Goal: Information Seeking & Learning: Learn about a topic

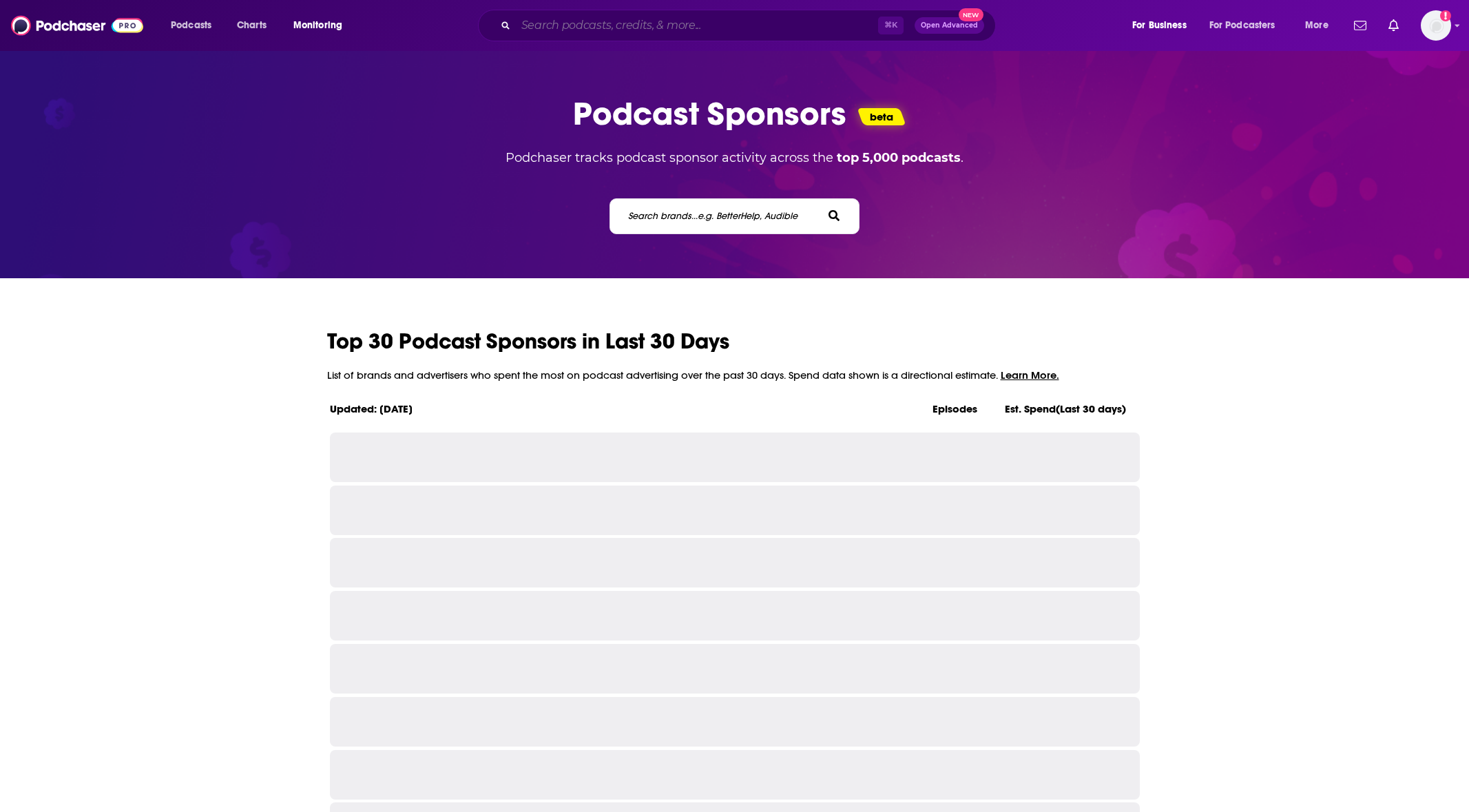
click at [814, 31] on input "Search podcasts, credits, & more..." at bounding box center [697, 25] width 362 height 22
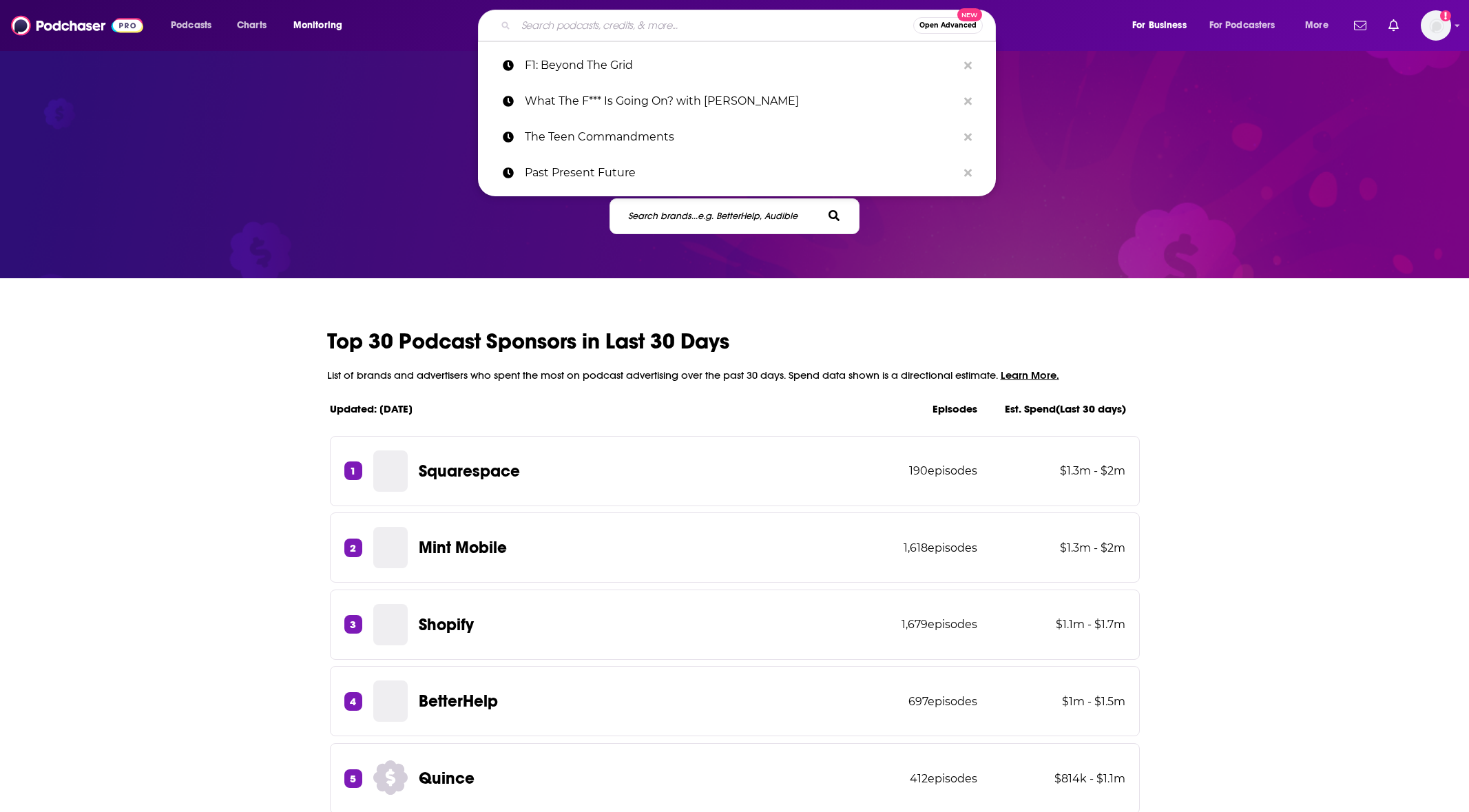
paste input "Crimes · Histoires vraies"
type input "Crimes · Histoires vraies"
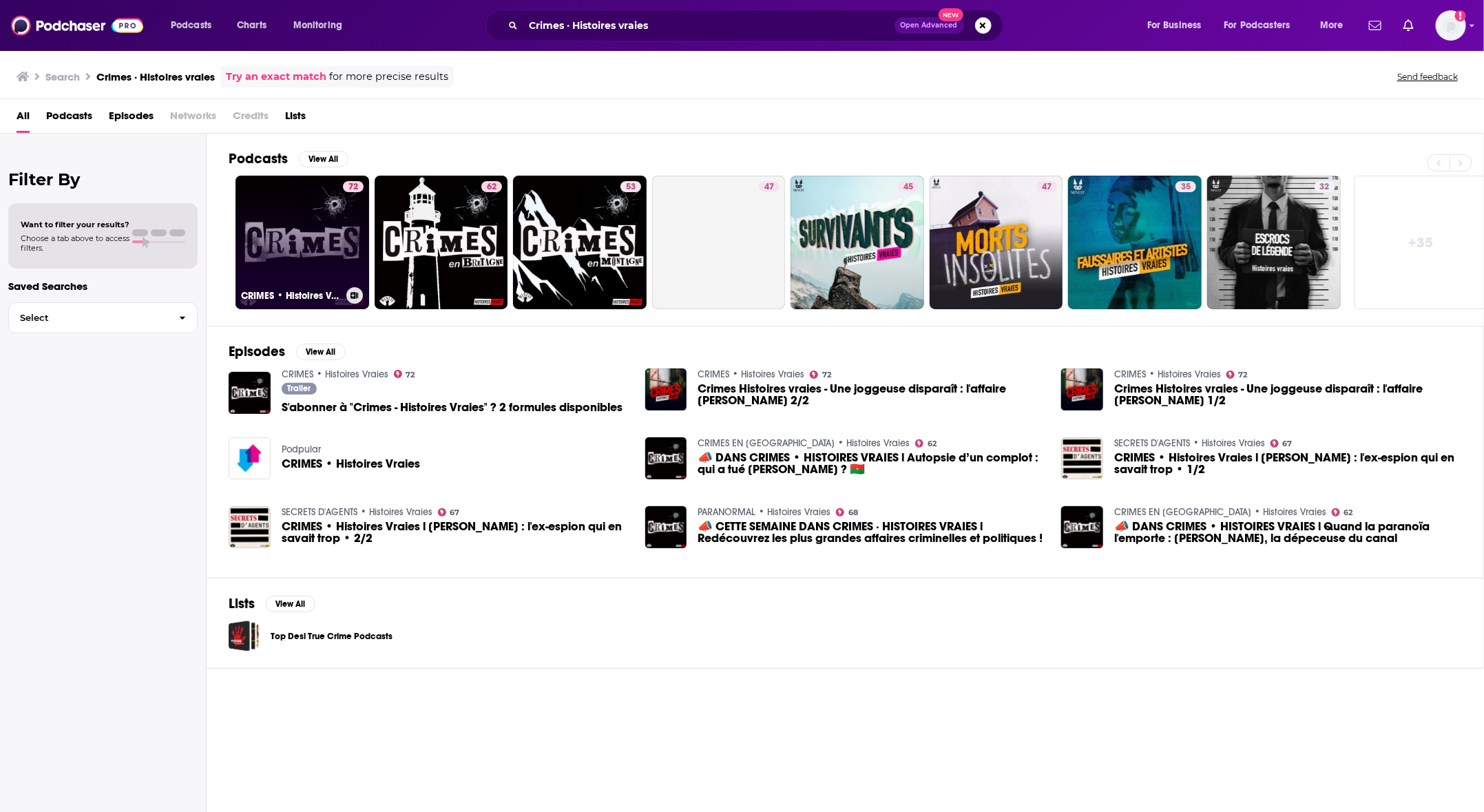
click at [301, 234] on link "72 CRIMES • Histoires Vraies" at bounding box center [302, 242] width 134 height 134
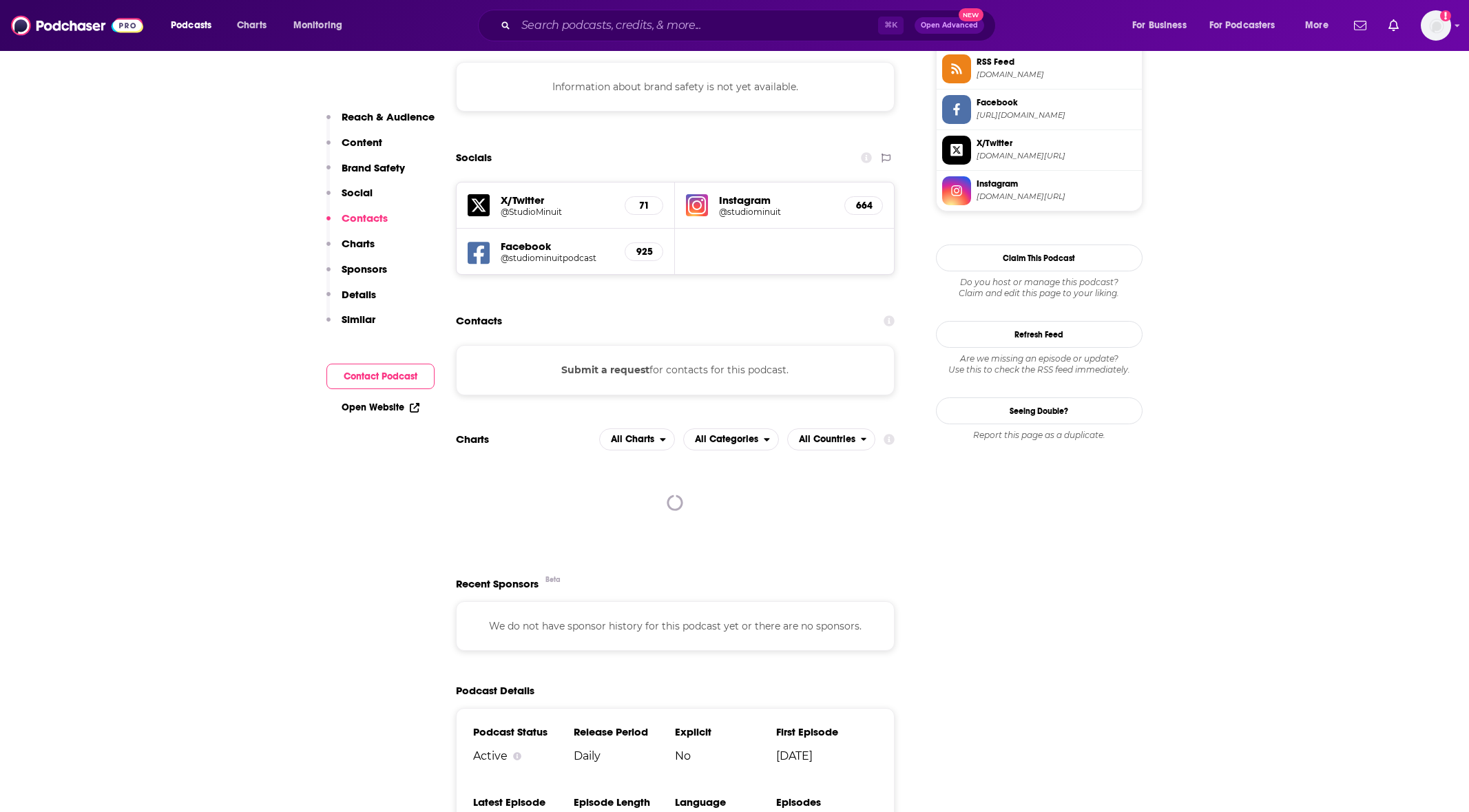
scroll to position [1594, 0]
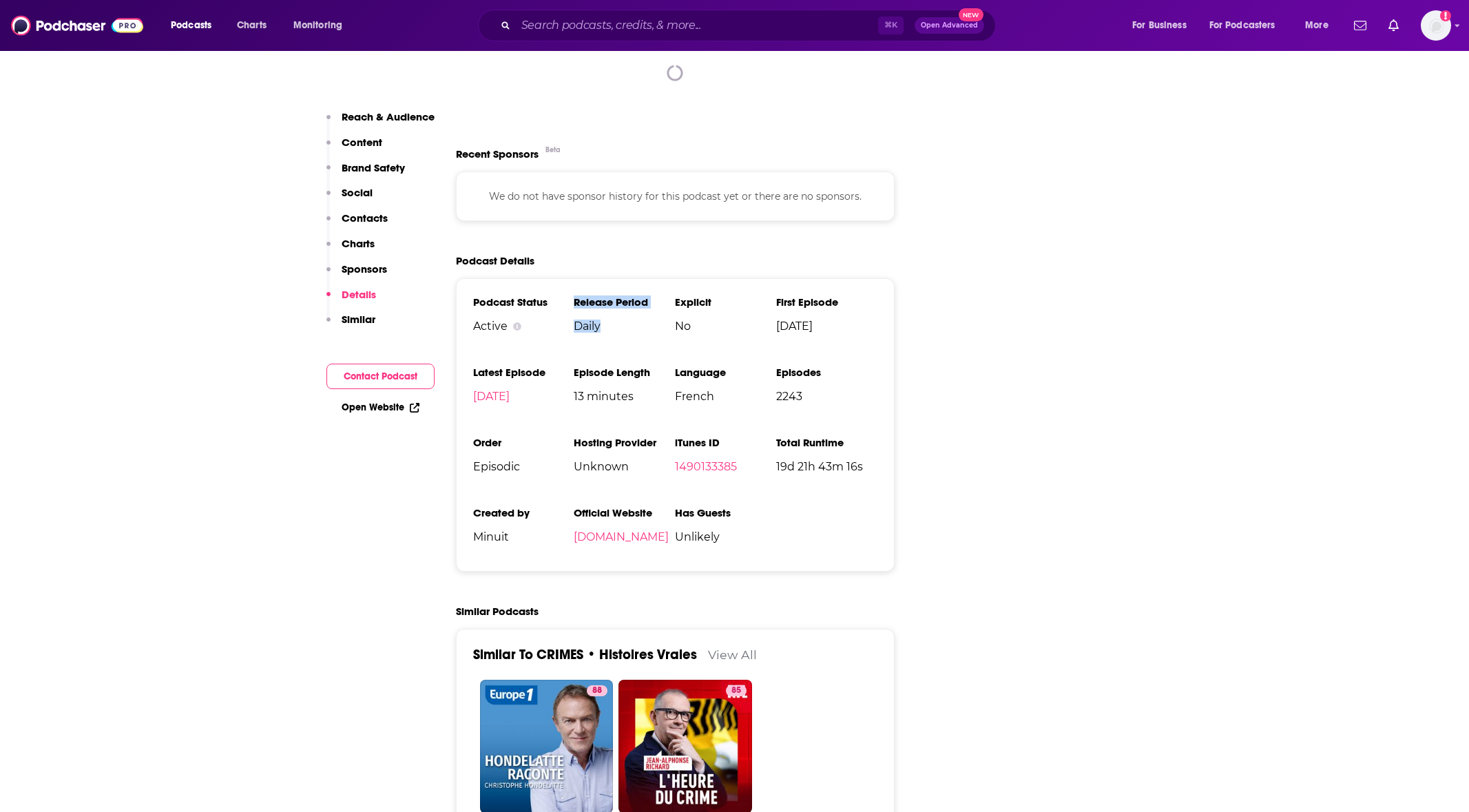
drag, startPoint x: 610, startPoint y: 260, endPoint x: 548, endPoint y: 264, distance: 62.1
click at [548, 295] on ul "Podcast Status Active Release Period Daily Explicit No First Episode [DATE] Lat…" at bounding box center [676, 424] width 405 height 259
drag, startPoint x: 1151, startPoint y: 331, endPoint x: 1064, endPoint y: 305, distance: 90.8
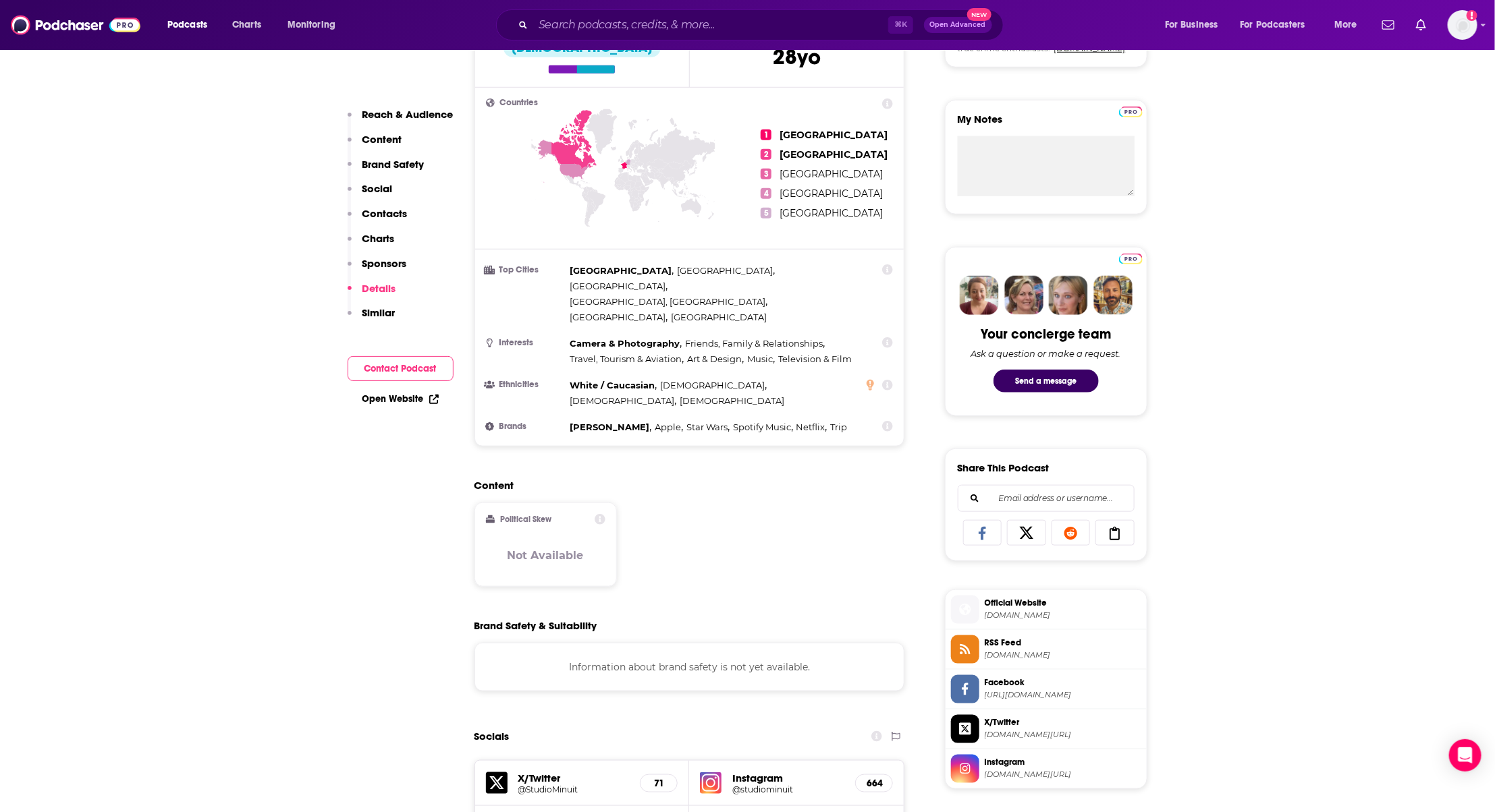
scroll to position [217, 0]
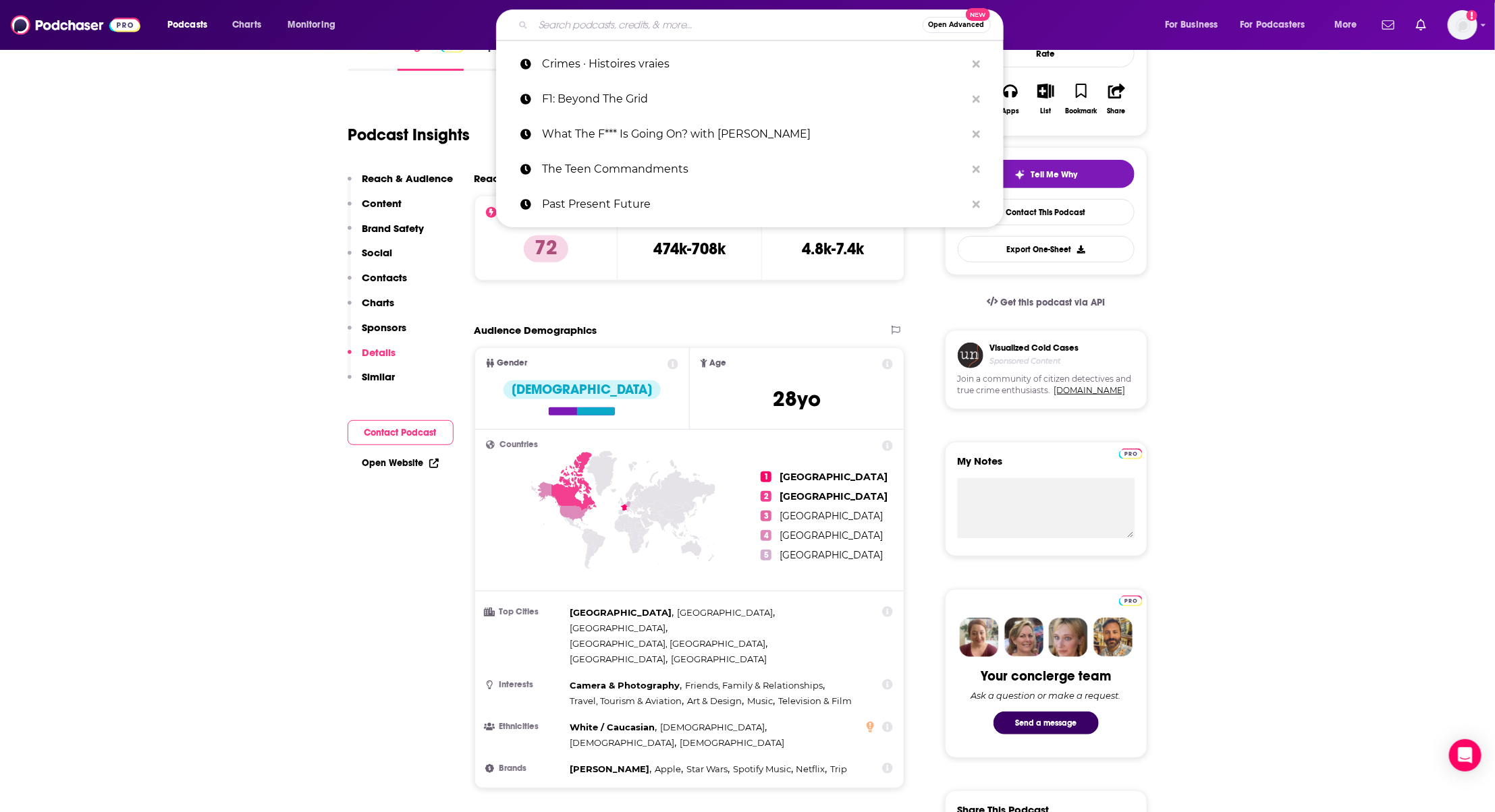
click at [600, 21] on input "Search podcasts, credits, & more..." at bounding box center [727, 25] width 389 height 21
paste input "Entiende Tu Mente"
type input "Entiende Tu Mente"
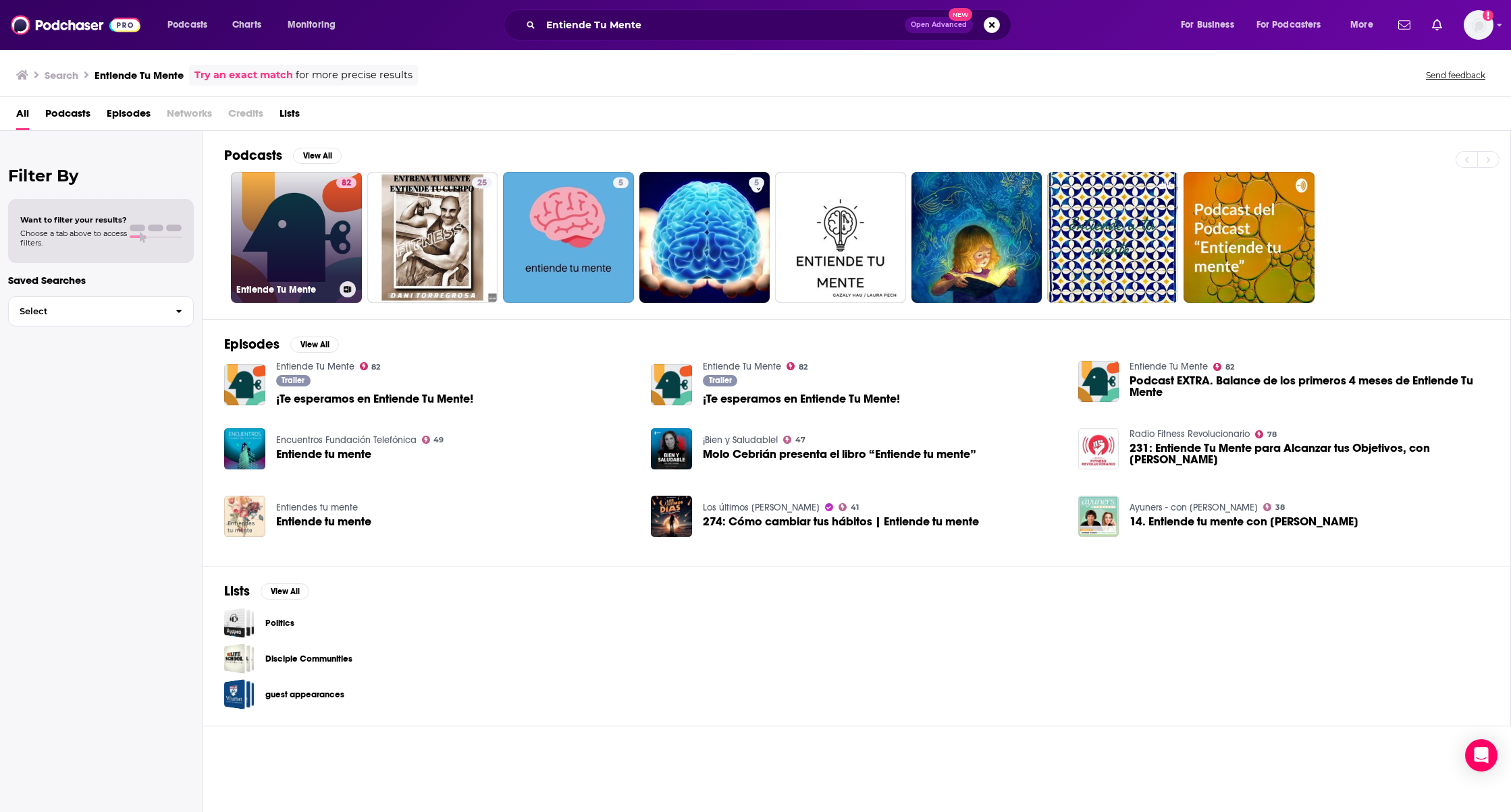
click at [294, 193] on link "82 Entiende Tu Mente" at bounding box center [296, 237] width 131 height 131
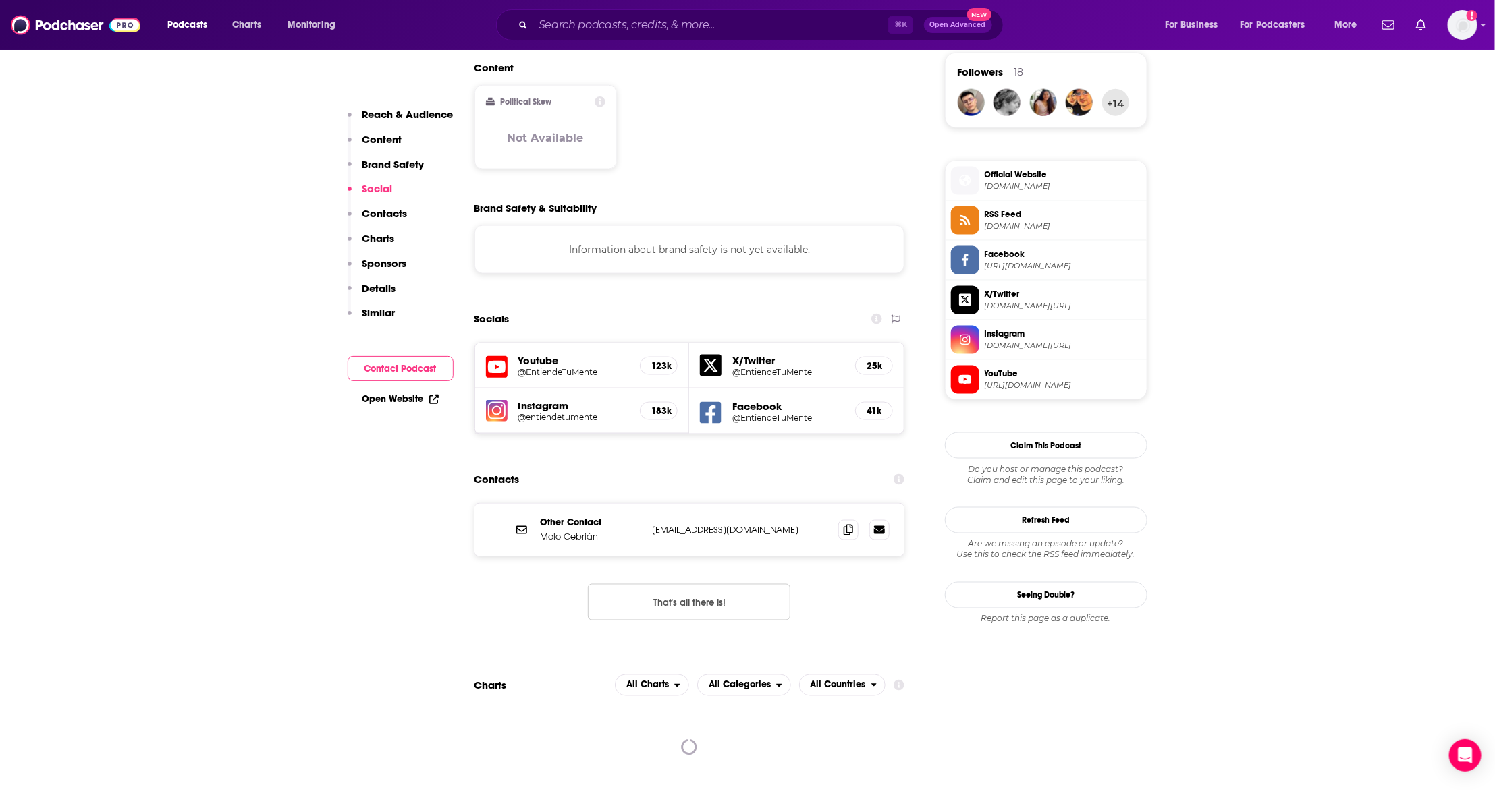
scroll to position [1695, 0]
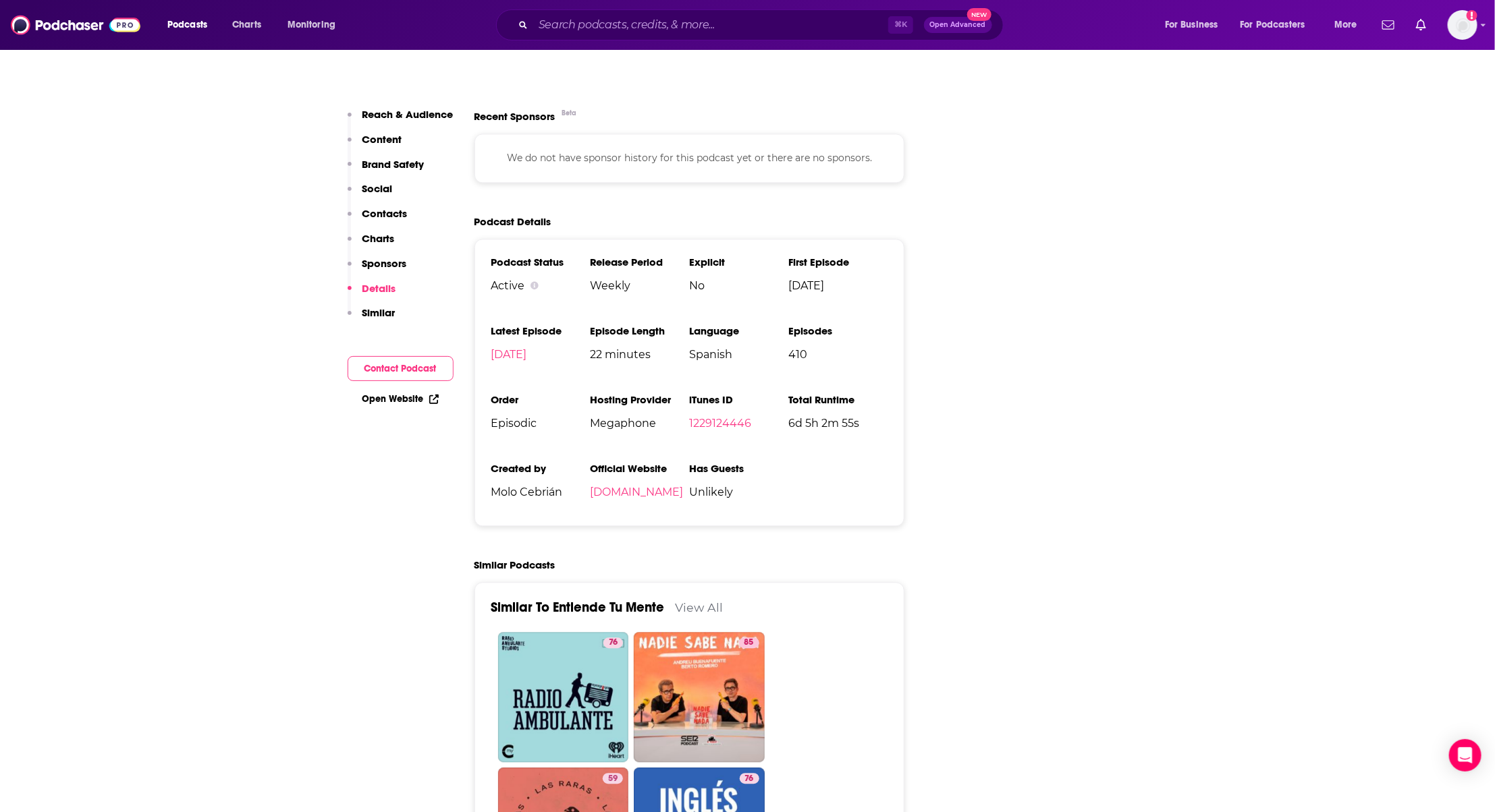
click at [578, 287] on ul "Podcast Status Active Release Period Weekly Explicit No First Episode [DATE] La…" at bounding box center [690, 382] width 397 height 254
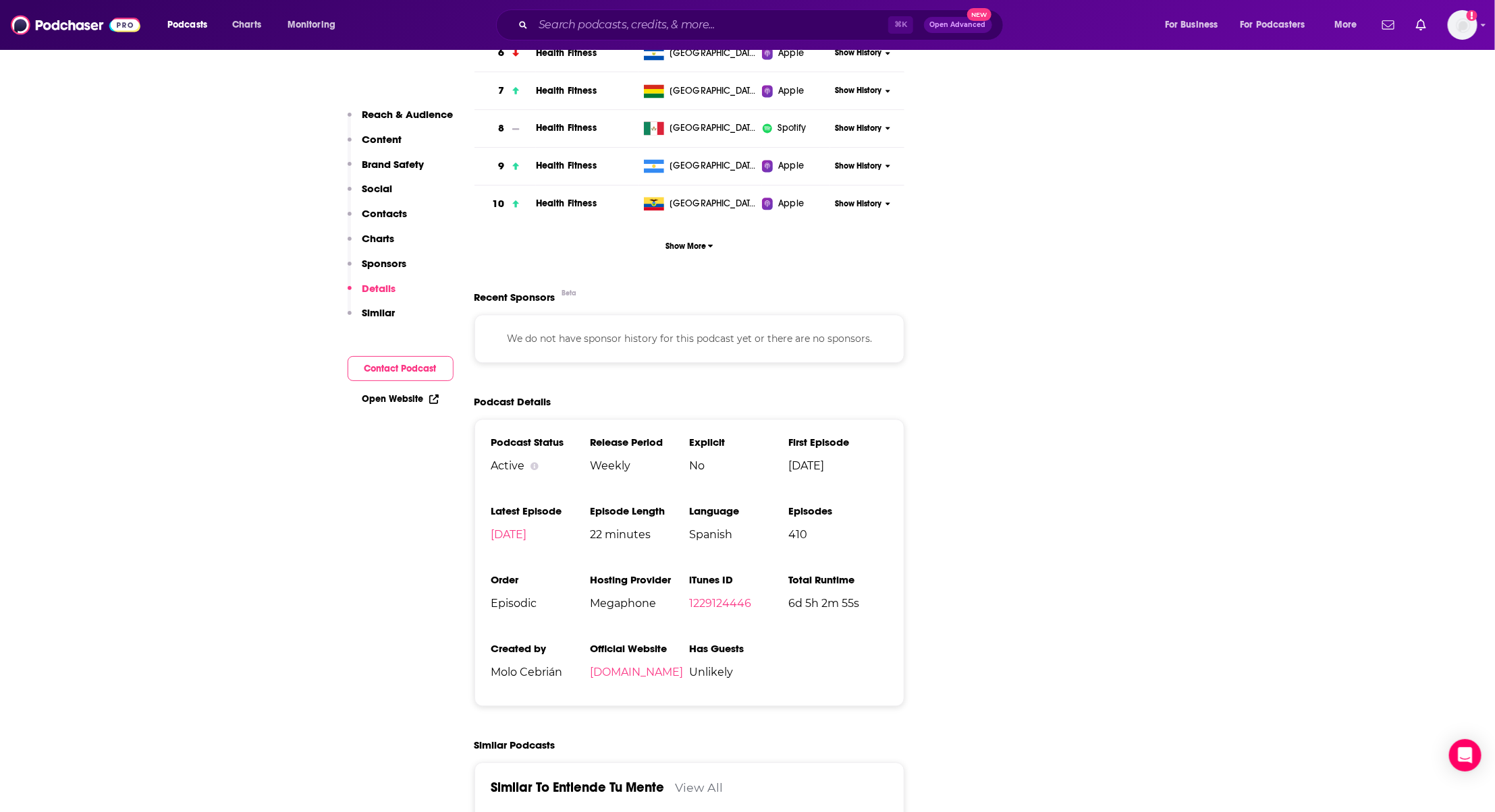
click at [606, 37] on div "⌘ K Open Advanced New" at bounding box center [750, 25] width 507 height 31
click at [602, 28] on input "Search podcasts, credits, & more..." at bounding box center [710, 25] width 355 height 21
paste input "History Extra podcast"
type input "History Extra podcast"
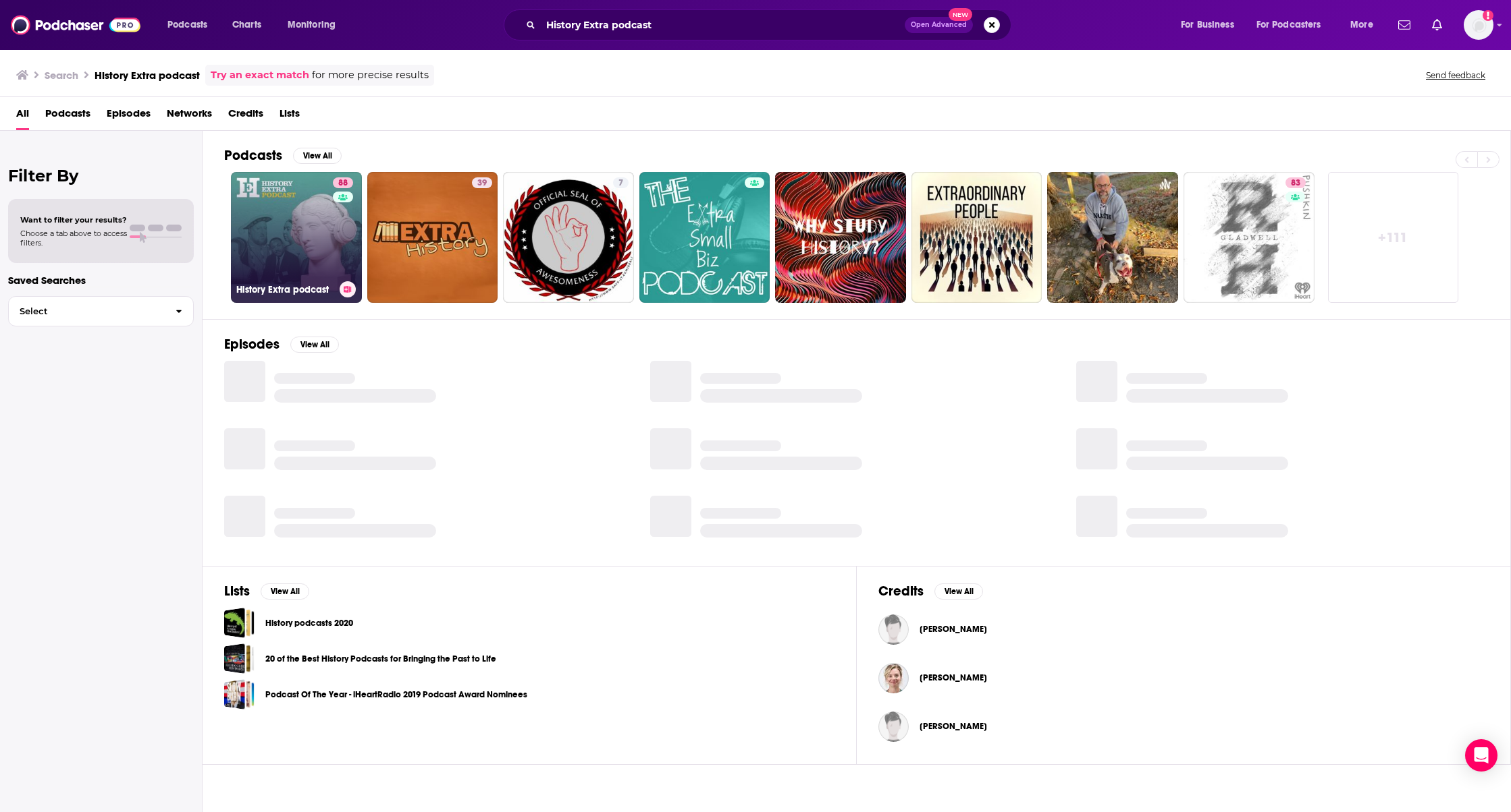
click at [302, 193] on link "88 History Extra podcast" at bounding box center [296, 237] width 131 height 131
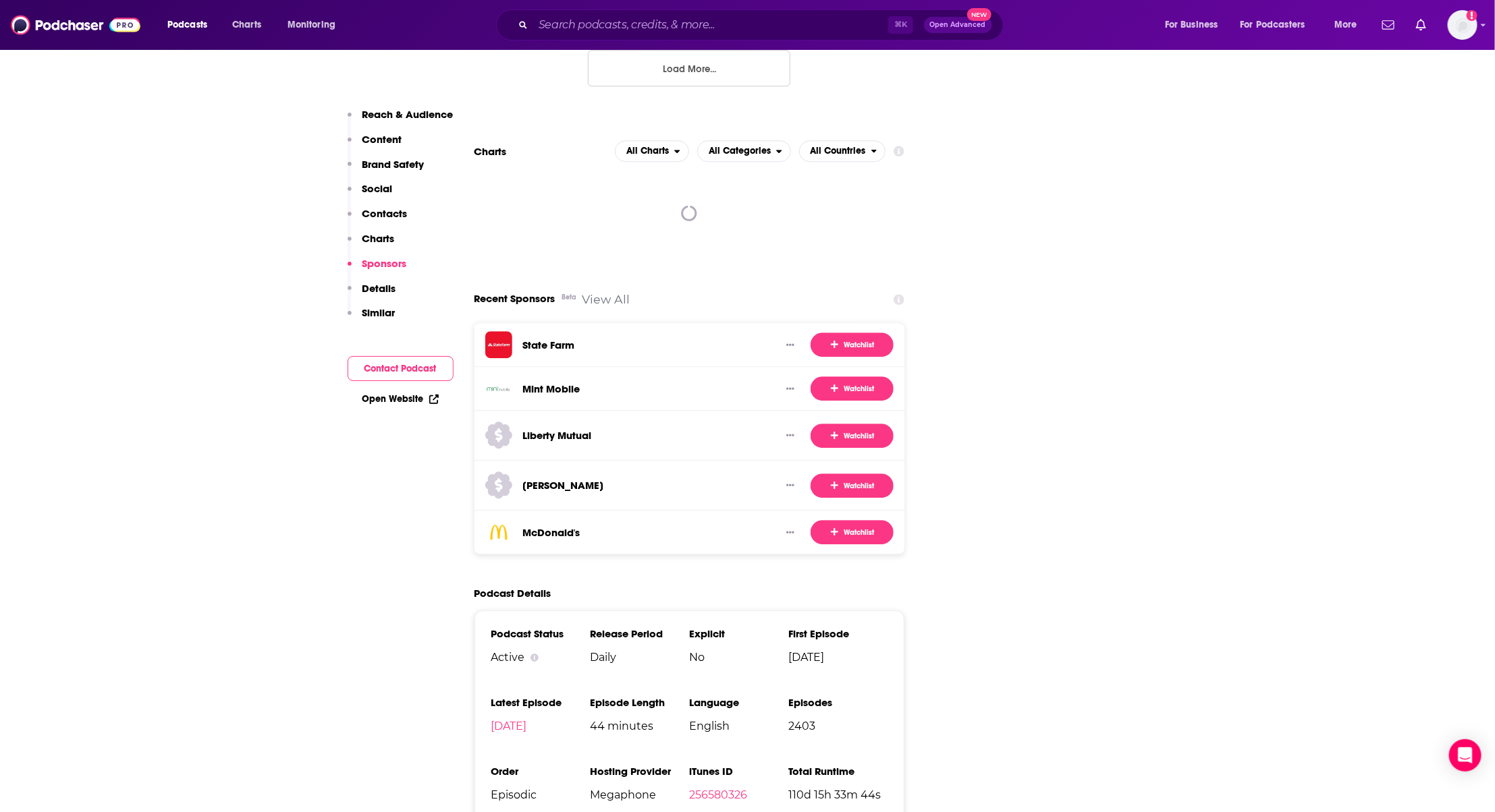
scroll to position [2188, 0]
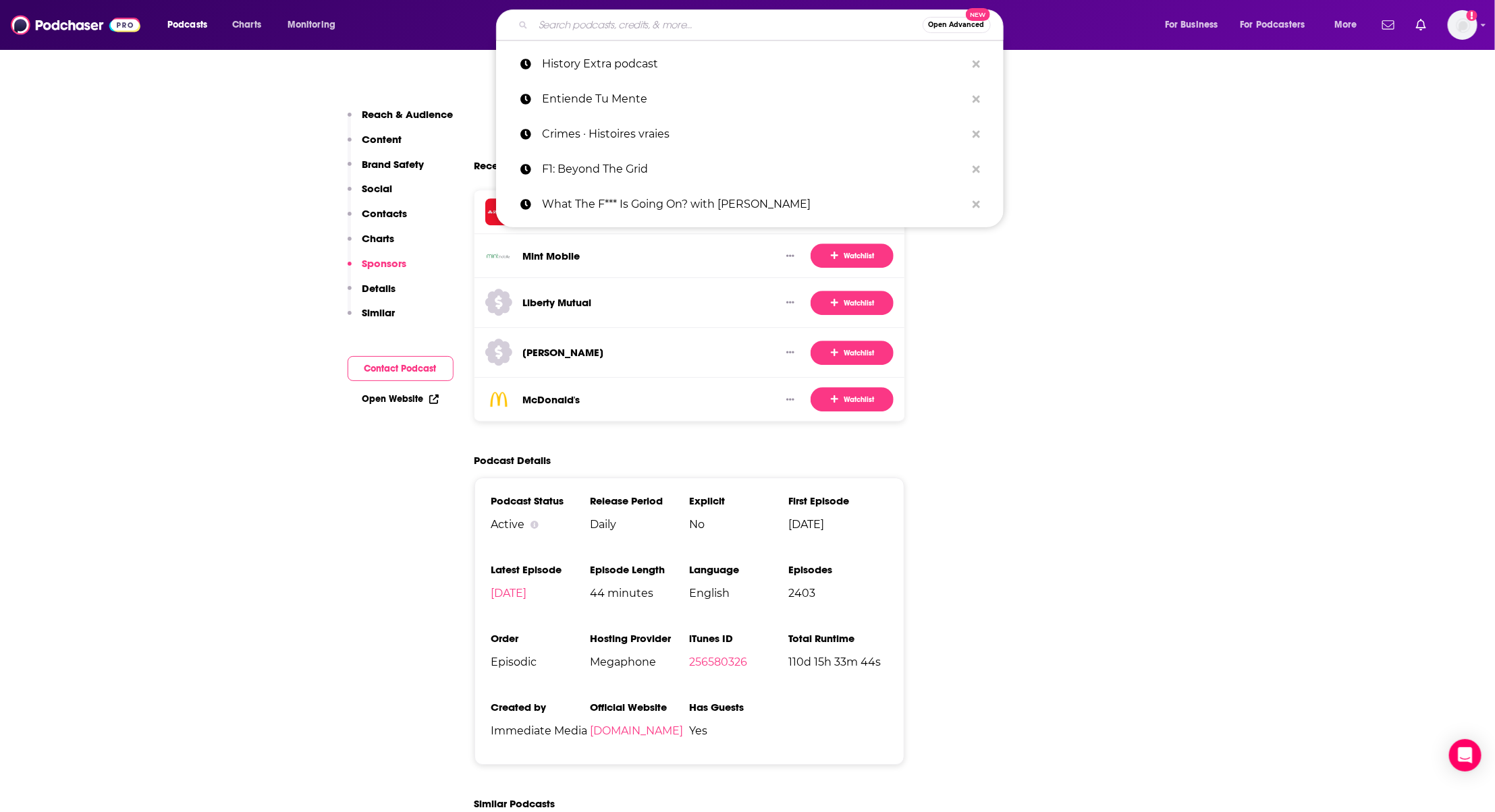
click at [814, 17] on input "Search podcasts, credits, & more..." at bounding box center [727, 25] width 389 height 21
paste input "KENSO"
type input "KENSO"
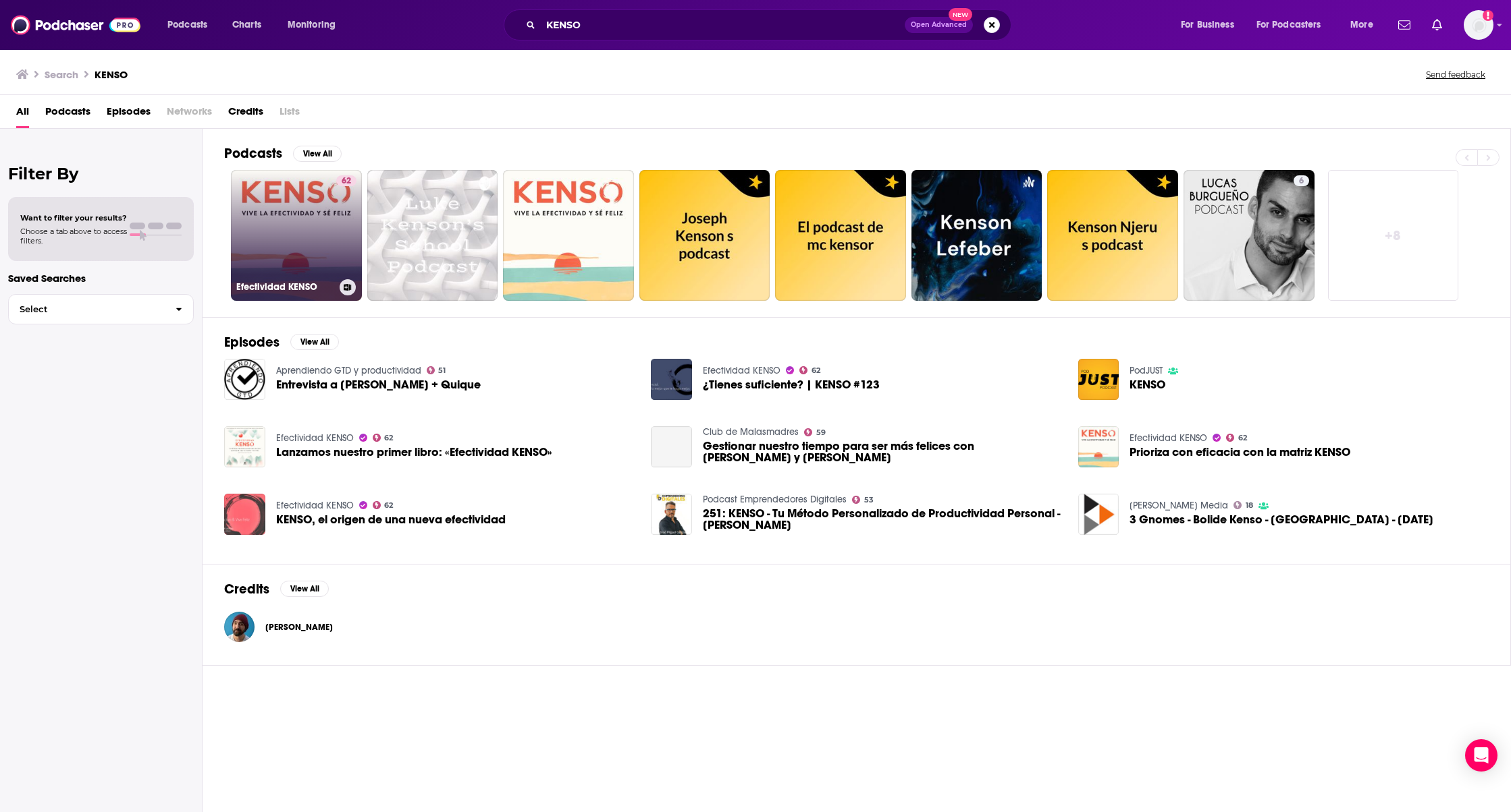
click at [318, 222] on link "62 Efectividad KENSO" at bounding box center [296, 235] width 131 height 131
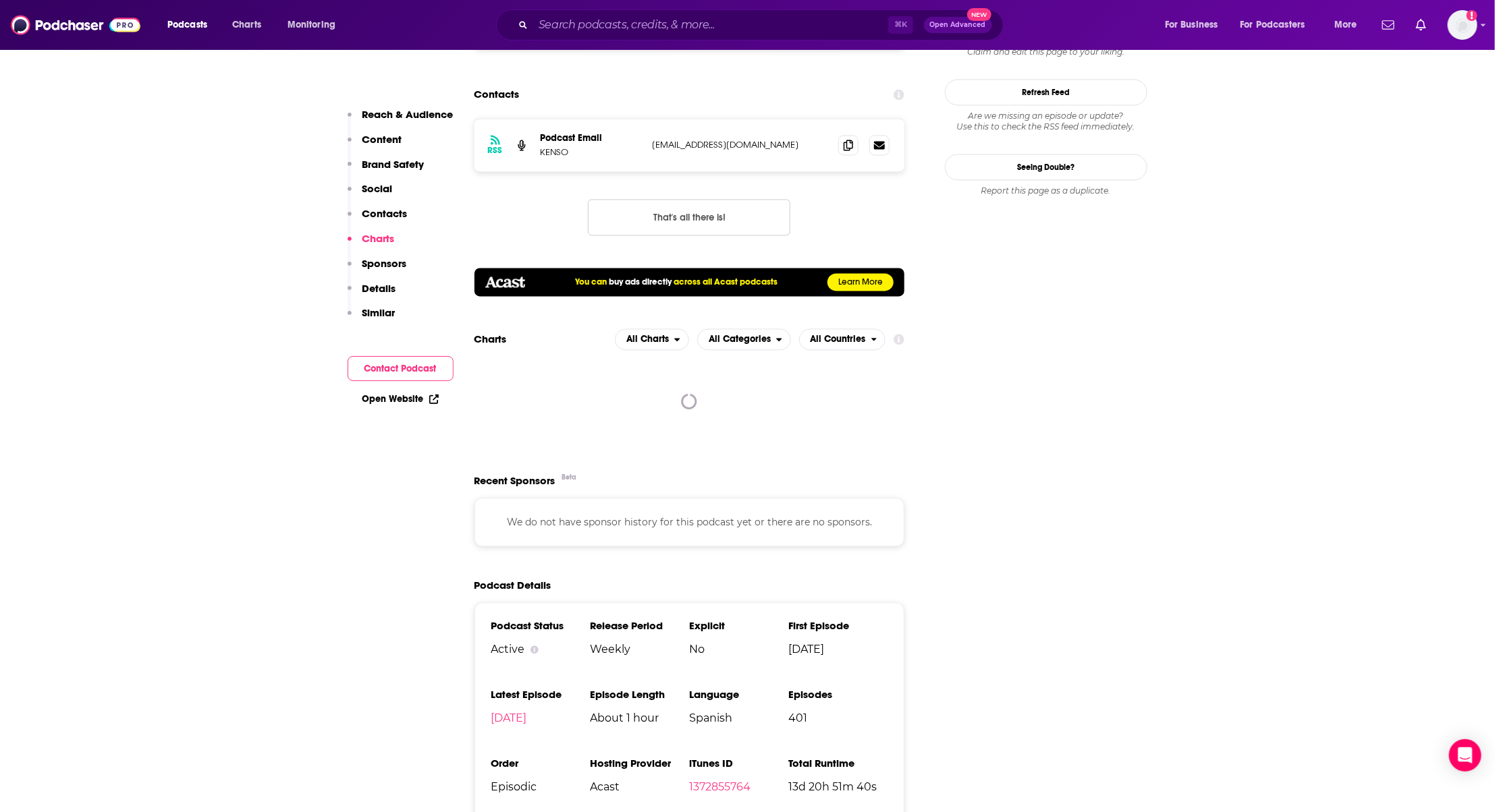
scroll to position [1563, 0]
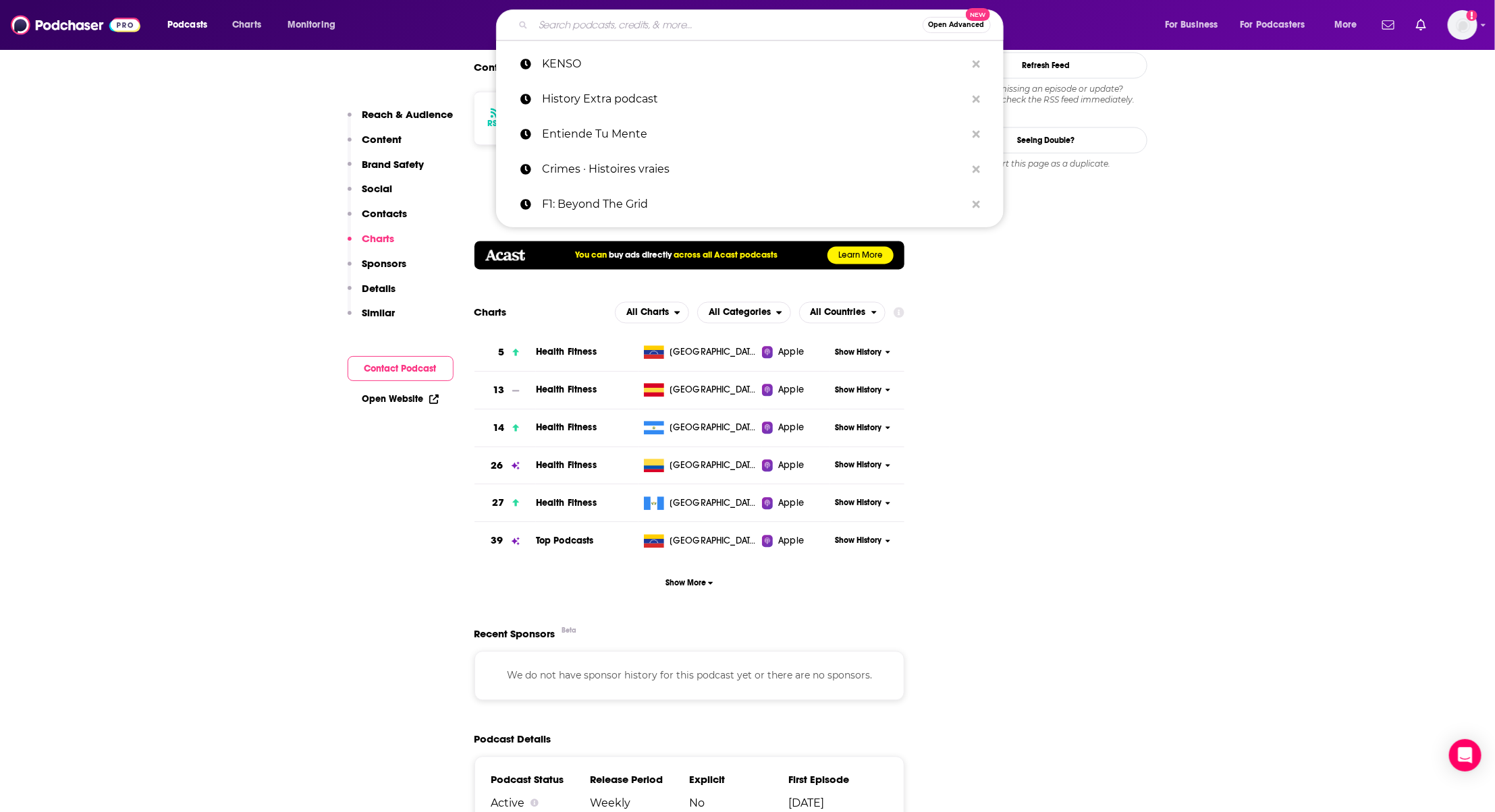
click at [688, 32] on input "Search podcasts, credits, & more..." at bounding box center [727, 25] width 389 height 21
paste input "Timeline, l'Histoire en Podcast"
type input "Timeline, l'Histoire en Podcast"
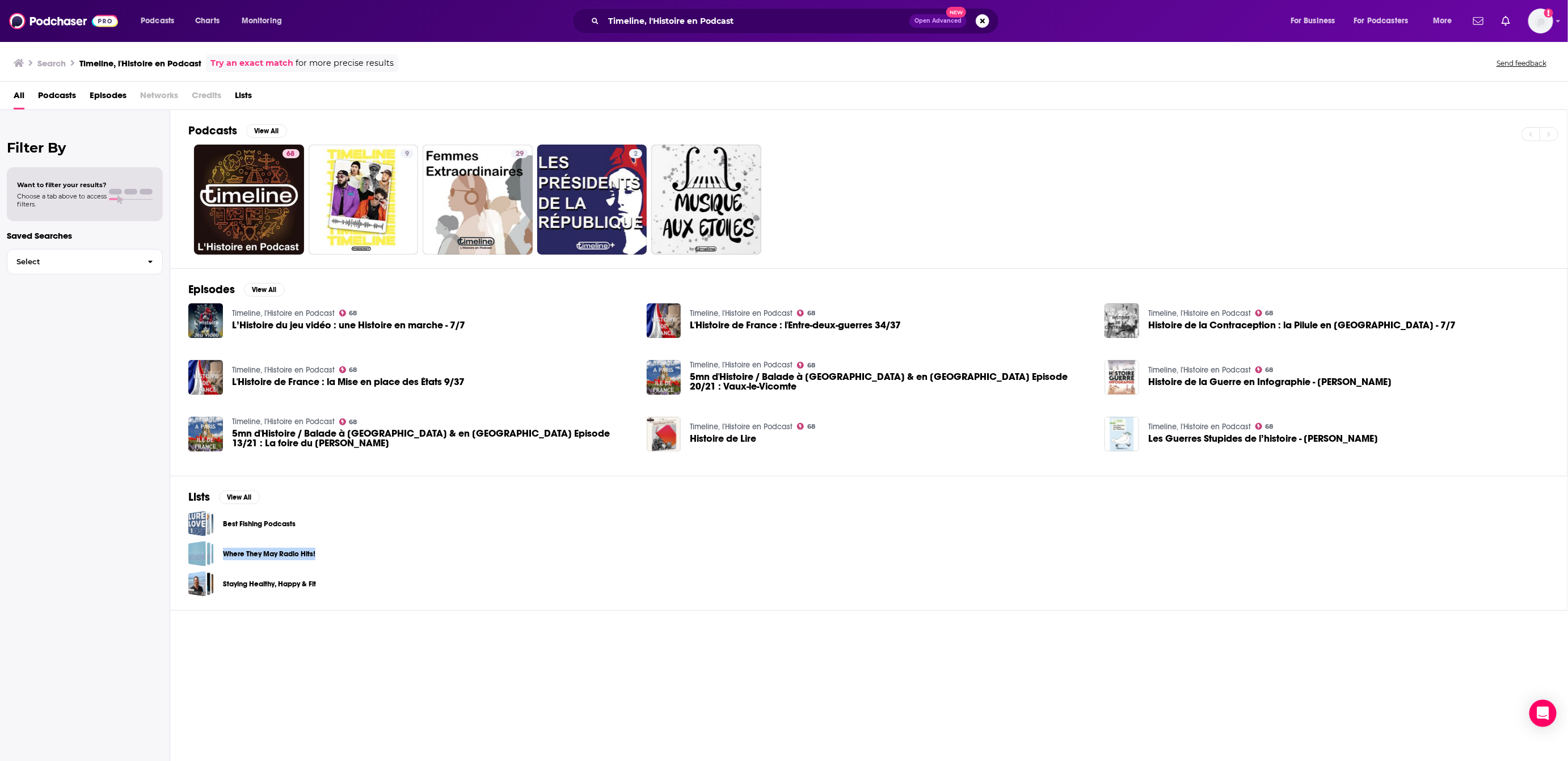
drag, startPoint x: 447, startPoint y: 541, endPoint x: 518, endPoint y: 609, distance: 98.3
click at [482, 583] on div "Best Fishing Podcasts Where They May Radio Hits! Staying Healthy, Happy & Fit" at bounding box center [869, 554] width 1361 height 86
drag, startPoint x: 455, startPoint y: 599, endPoint x: 436, endPoint y: 596, distance: 19.2
click at [437, 593] on div "Staying Healthy, Happy & Fit" at bounding box center [869, 583] width 1361 height 25
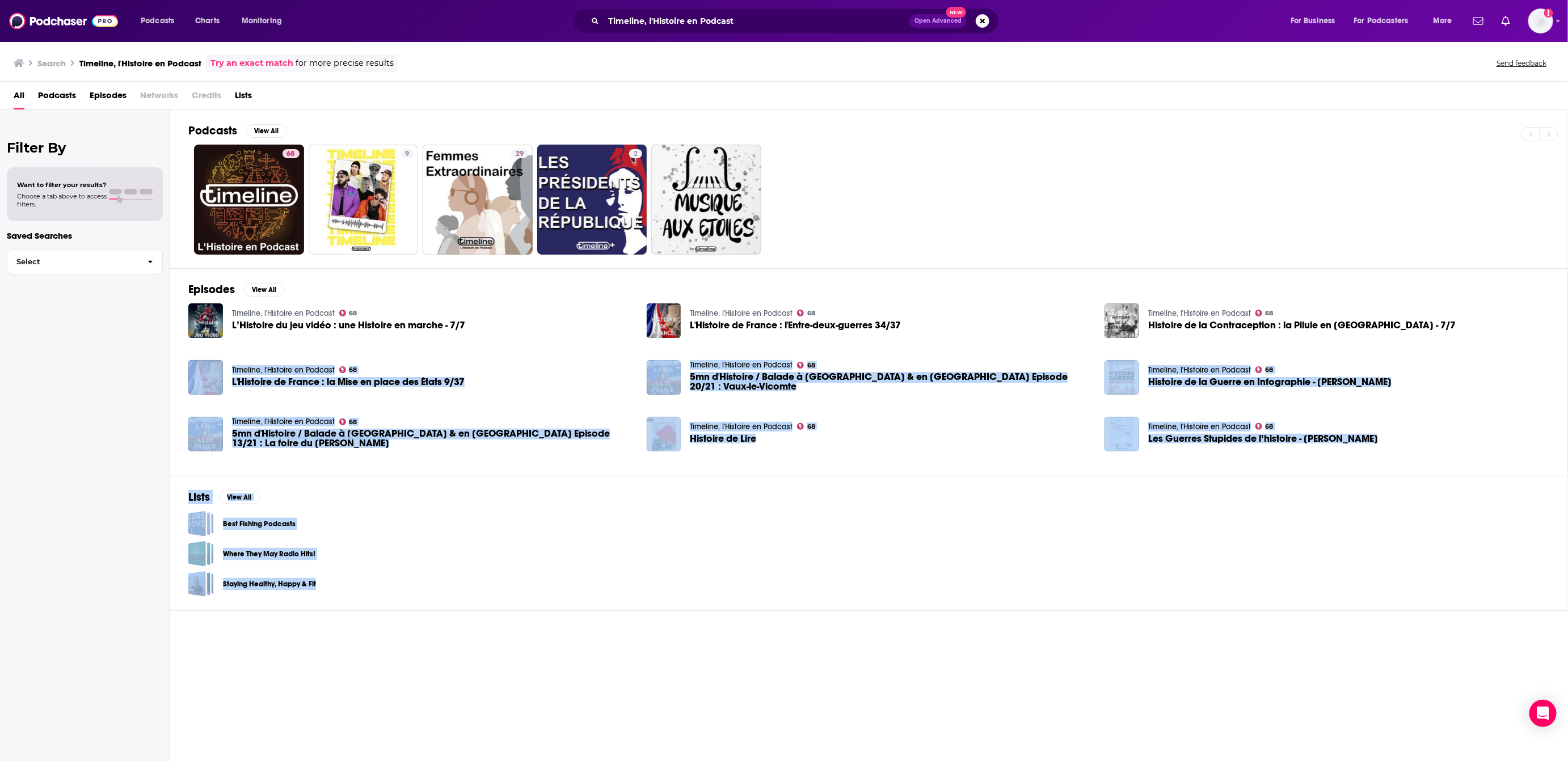
drag, startPoint x: 436, startPoint y: 596, endPoint x: 198, endPoint y: 337, distance: 351.7
click at [203, 344] on div "Podcasts View All 68 9 29 2 Episodes View All Timeline, l'Histoire en Podcast 6…" at bounding box center [869, 437] width 1398 height 653
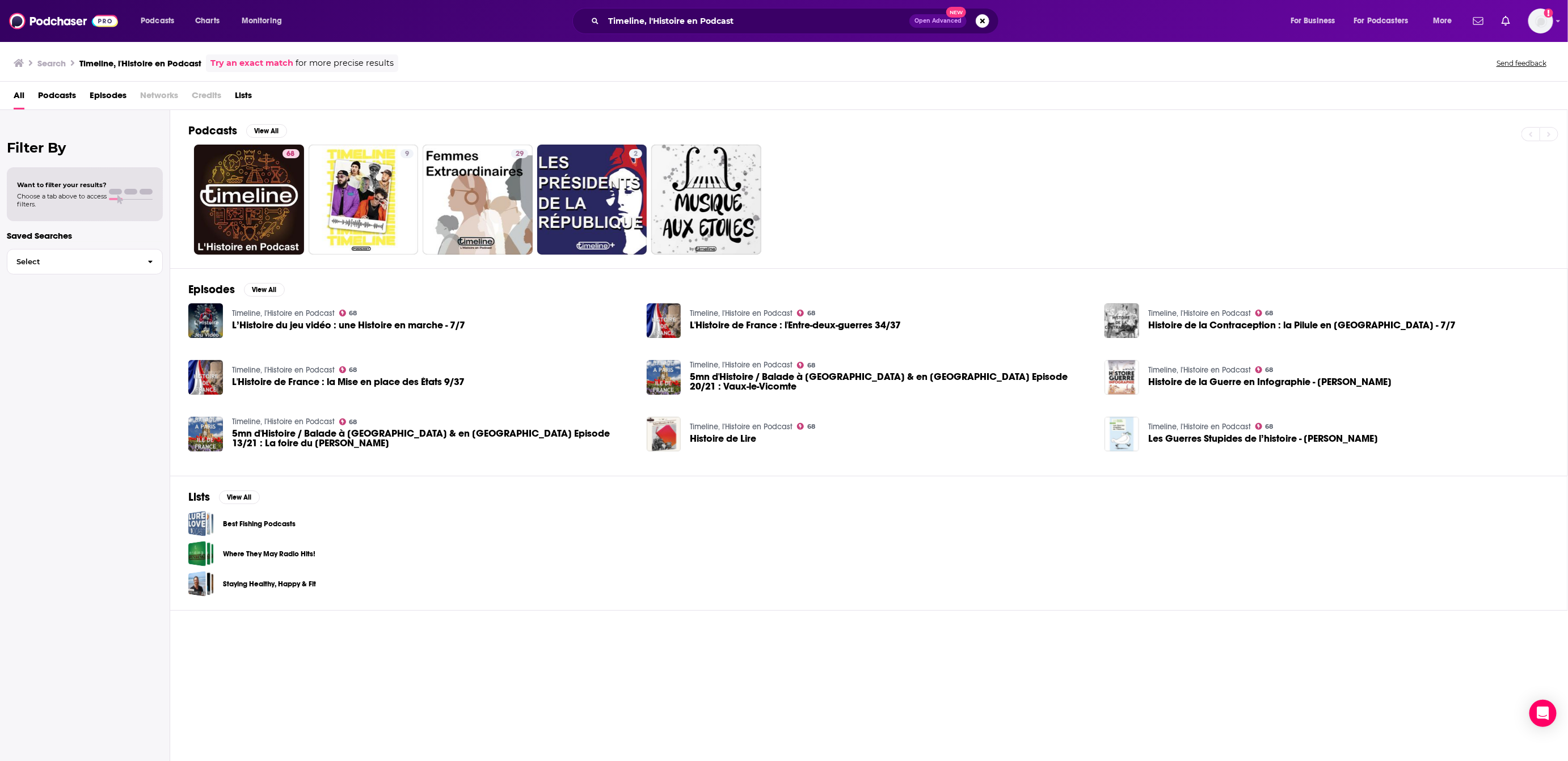
click at [46, 428] on div "Filter By Want to filter your results? Choose a tab above to access filters. Sa…" at bounding box center [85, 491] width 170 height 761
drag, startPoint x: 416, startPoint y: 605, endPoint x: 211, endPoint y: 329, distance: 343.8
click at [295, 451] on div "Podcasts View All 68 9 29 2 Episodes View All Timeline, l'Histoire en Podcast 6…" at bounding box center [869, 437] width 1398 height 653
click at [35, 324] on div "Filter By Want to filter your results? Choose a tab above to access filters. Sa…" at bounding box center [85, 491] width 170 height 761
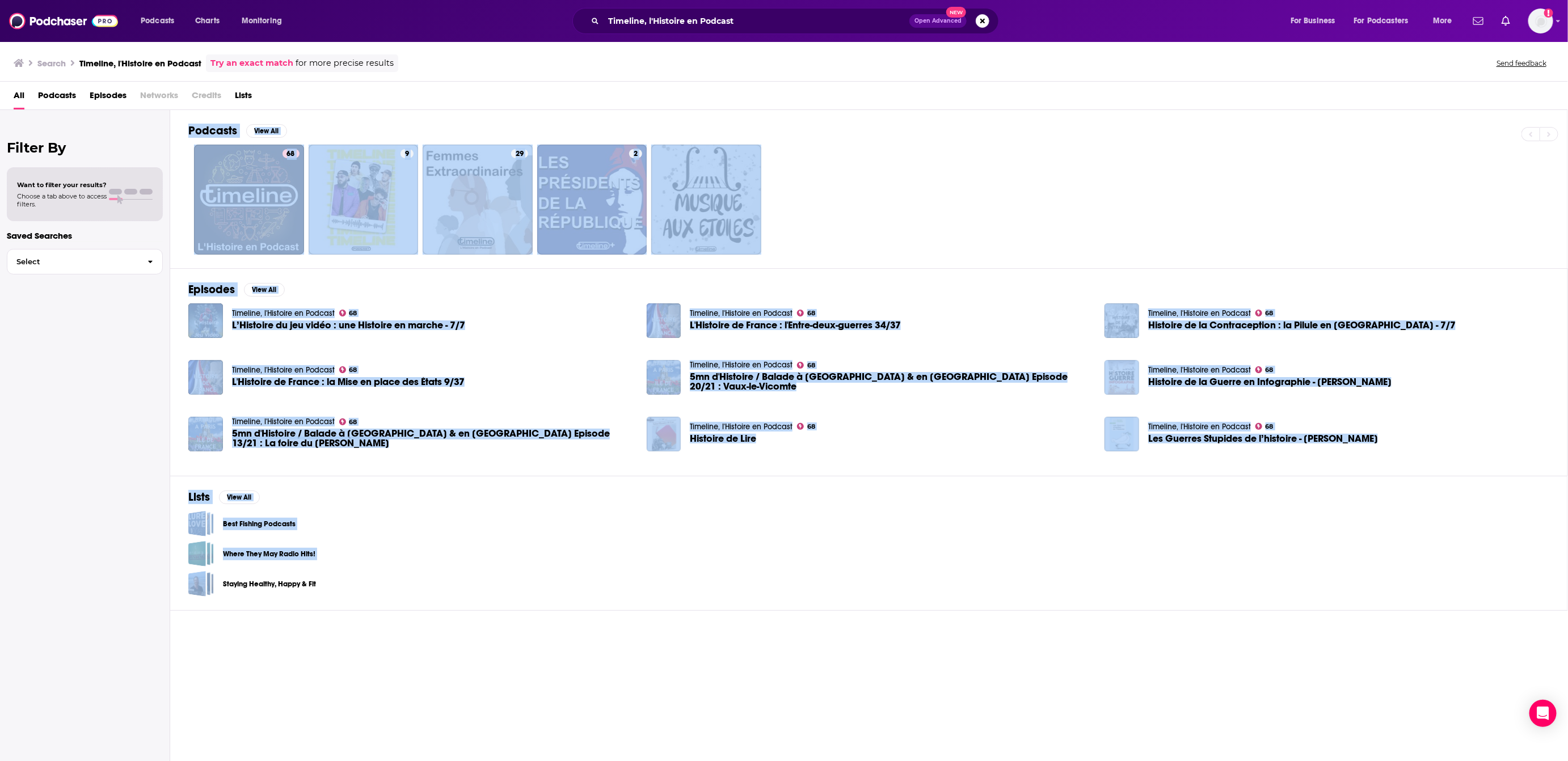
drag, startPoint x: 266, startPoint y: 353, endPoint x: 603, endPoint y: 582, distance: 407.4
click at [601, 580] on div "Filter By Want to filter your results? Choose a tab above to access filters. Sa…" at bounding box center [784, 491] width 1568 height 761
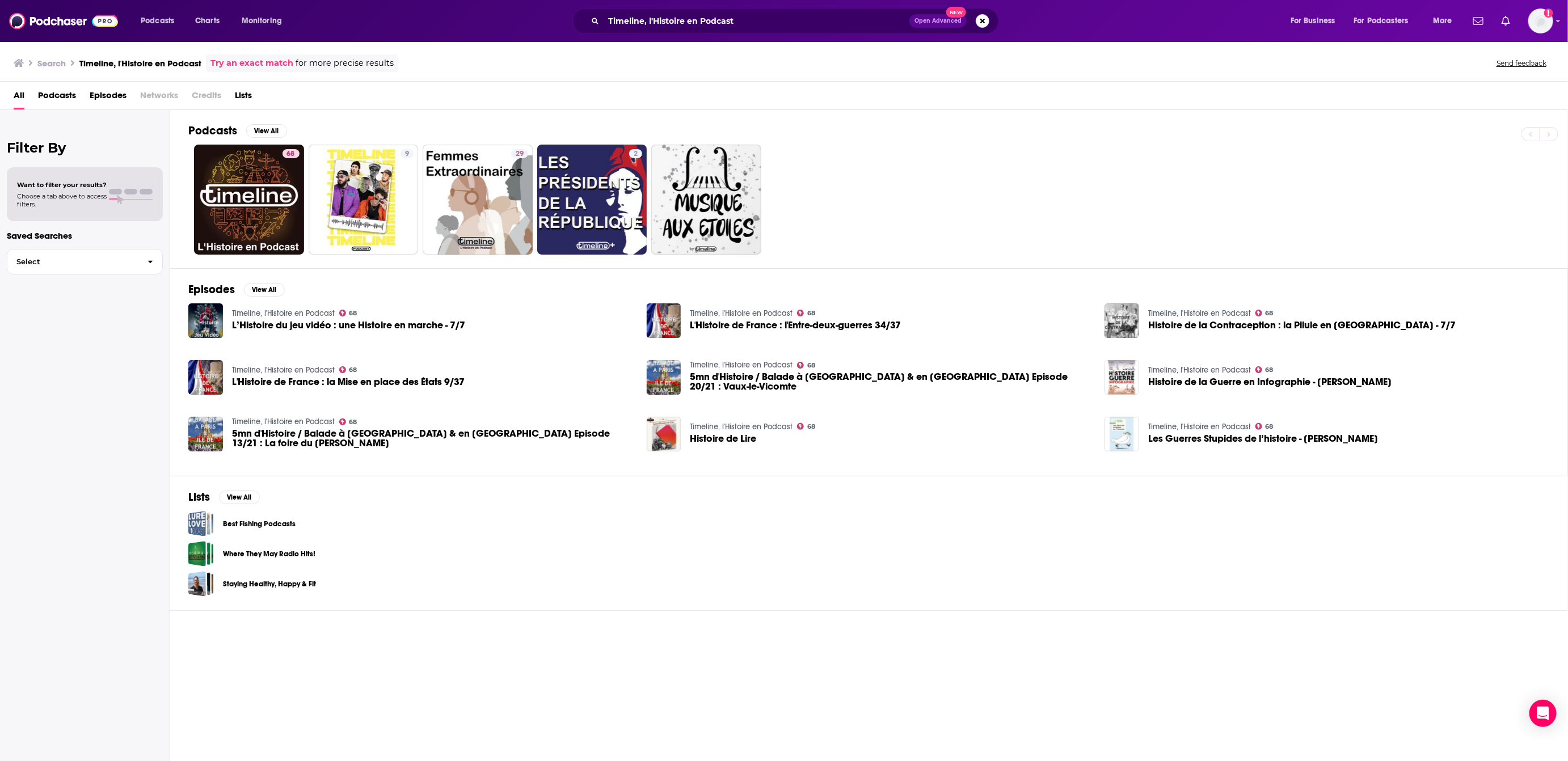
click at [628, 596] on div "Staying Healthy, Happy & Fit" at bounding box center [869, 583] width 1361 height 25
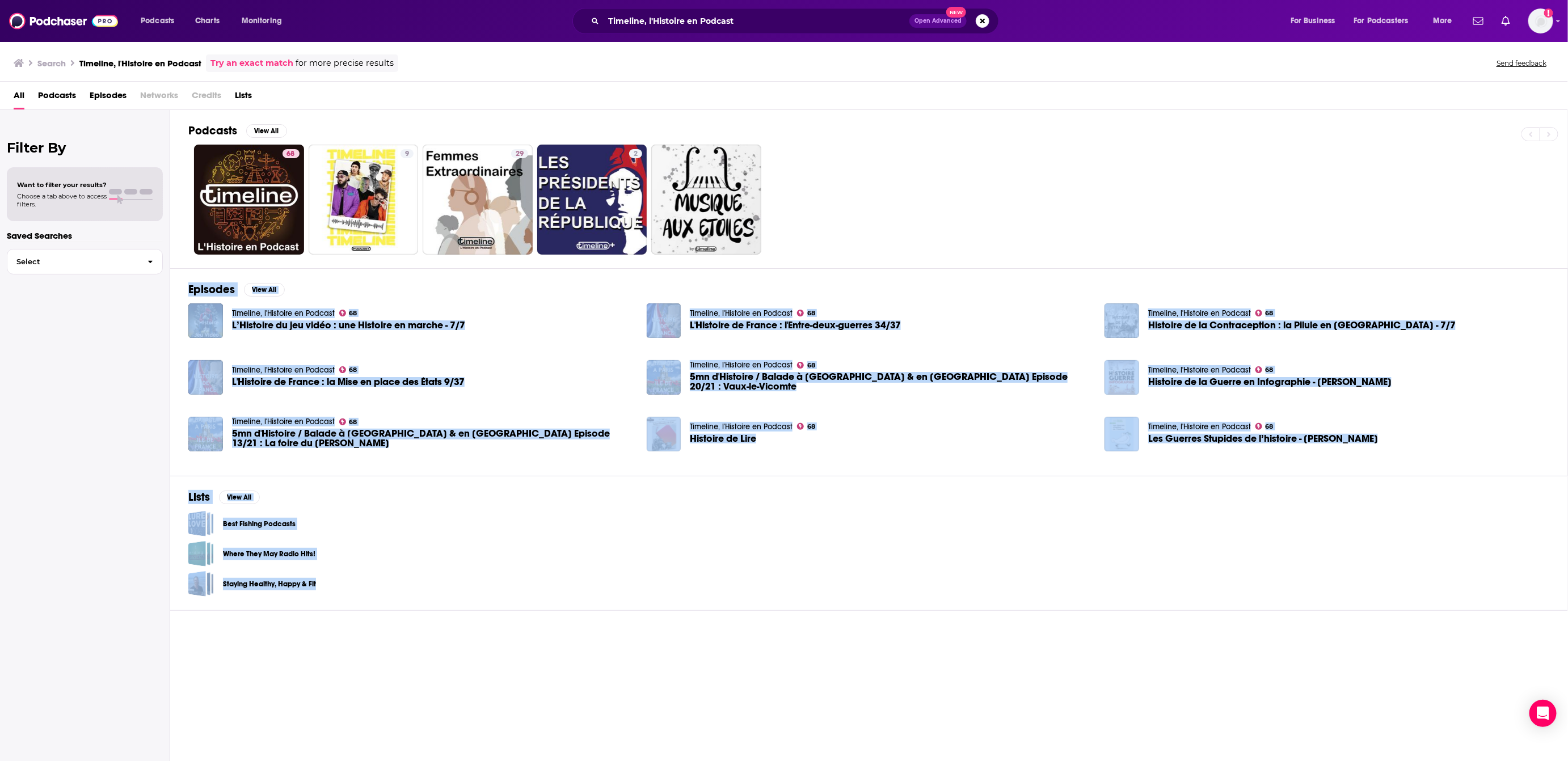
drag, startPoint x: 476, startPoint y: 597, endPoint x: 249, endPoint y: 274, distance: 394.8
click at [193, 281] on div "Podcasts View All 68 9 29 2 Episodes View All Timeline, l'Histoire en Podcast 6…" at bounding box center [869, 437] width 1398 height 653
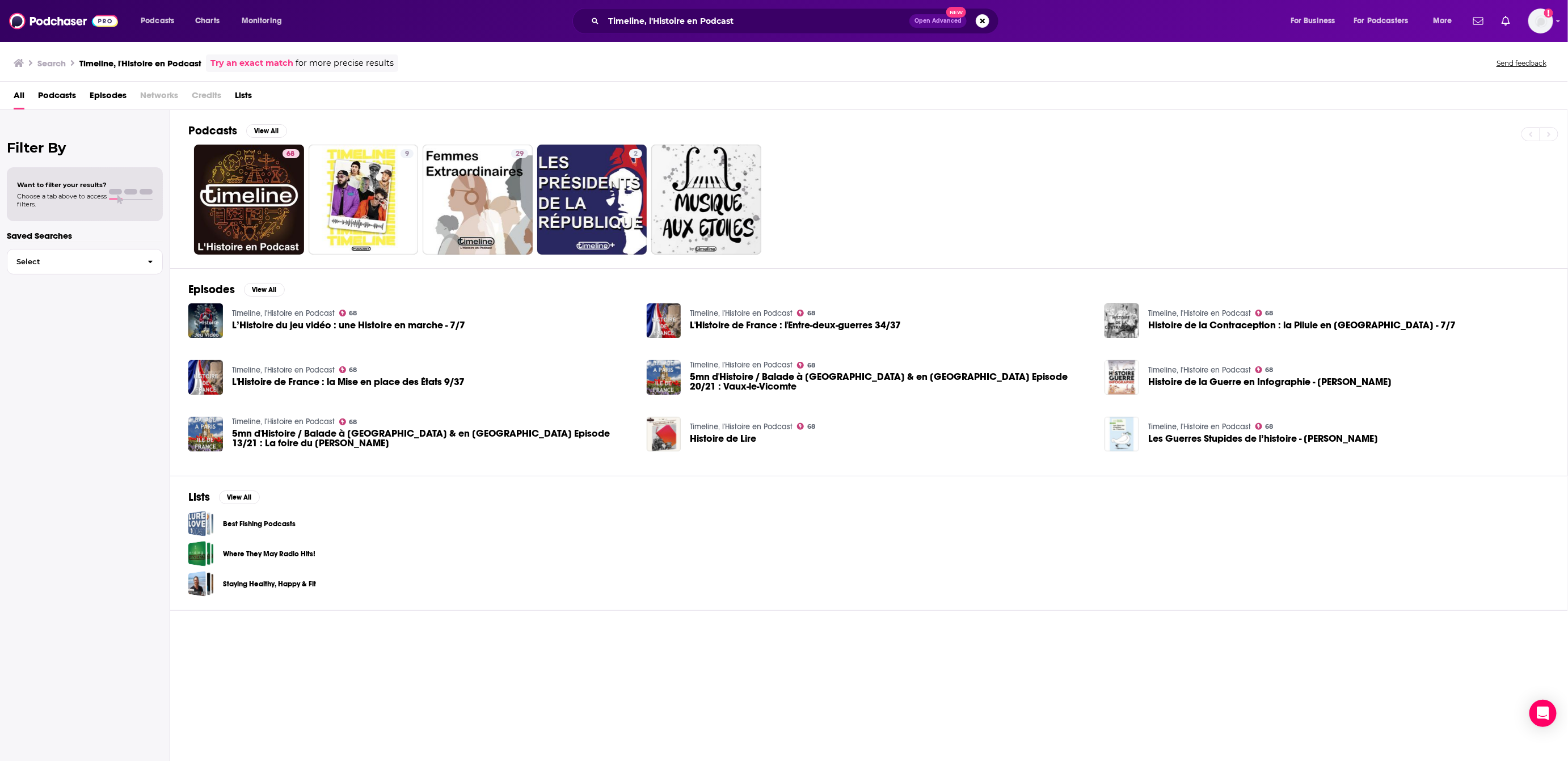
drag, startPoint x: 713, startPoint y: 565, endPoint x: 623, endPoint y: 600, distance: 96.6
click at [714, 565] on div "Where They May Radio Hits!" at bounding box center [869, 553] width 1361 height 25
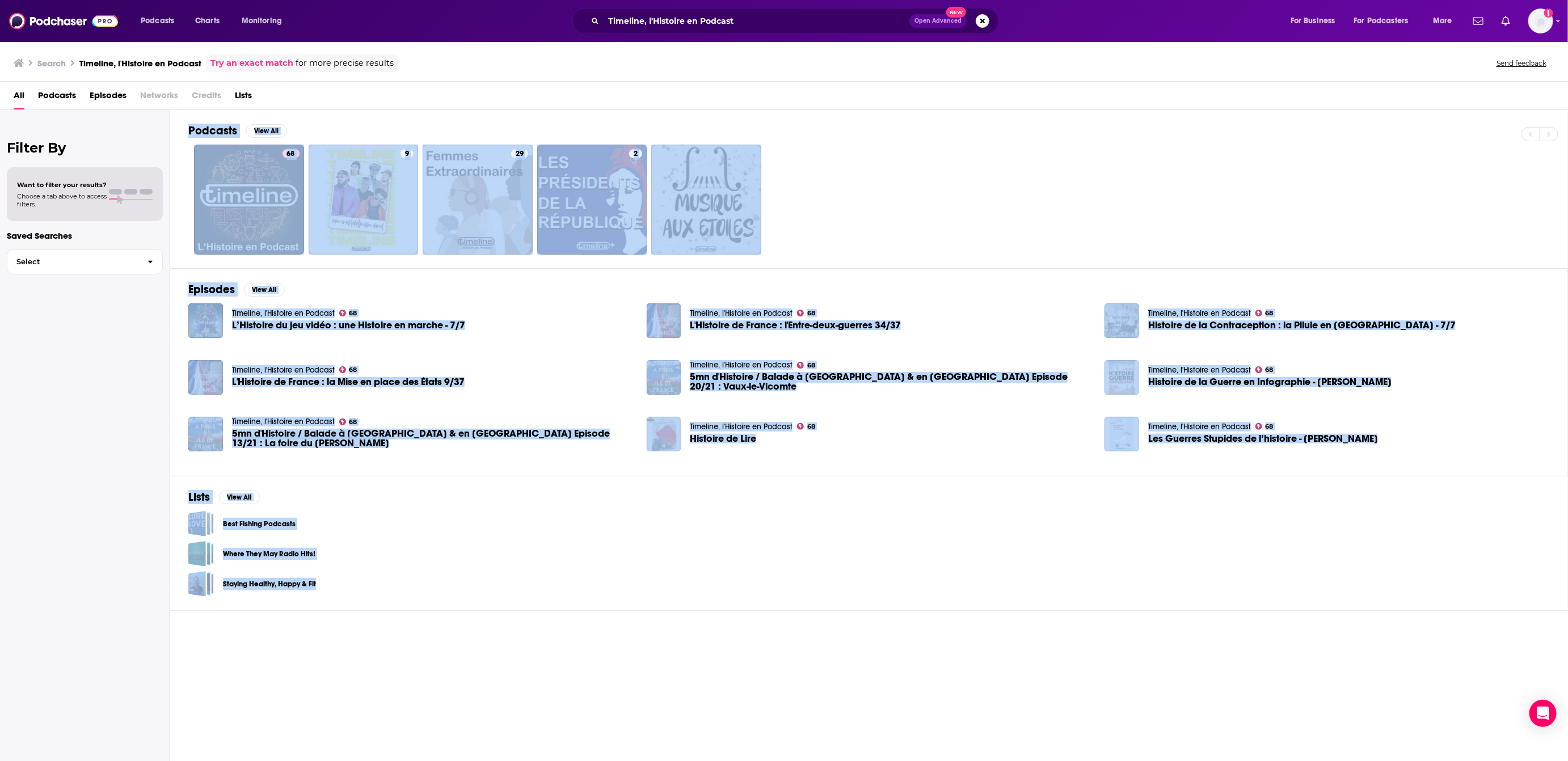
drag, startPoint x: 543, startPoint y: 619, endPoint x: 207, endPoint y: 112, distance: 608.2
click at [207, 112] on div "Podcasts View All 68 9 29 2 Episodes View All Timeline, l'Histoire en Podcast 6…" at bounding box center [869, 437] width 1398 height 653
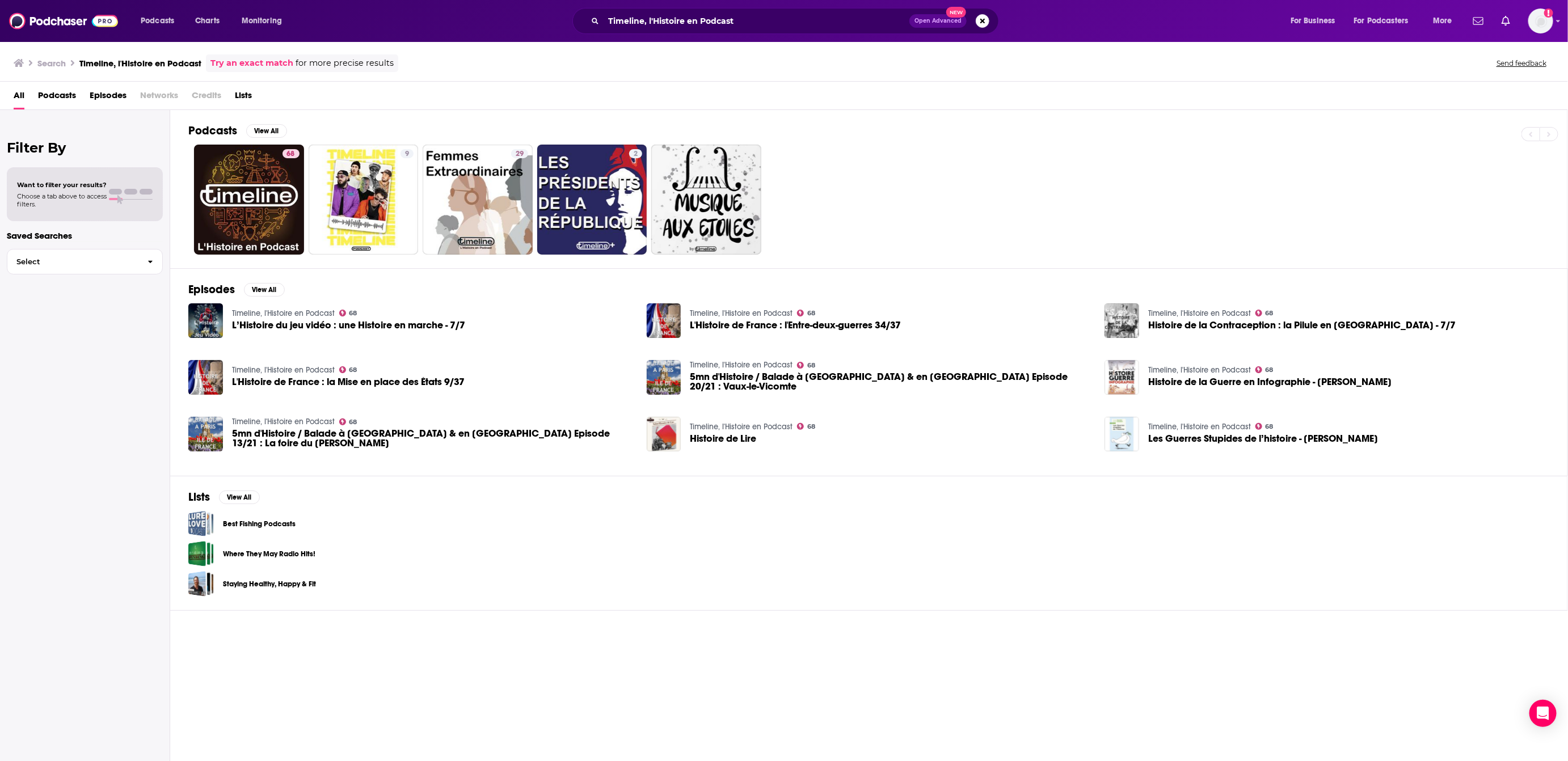
click at [57, 432] on div "Filter By Want to filter your results? Choose a tab above to access filters. Sa…" at bounding box center [85, 491] width 170 height 761
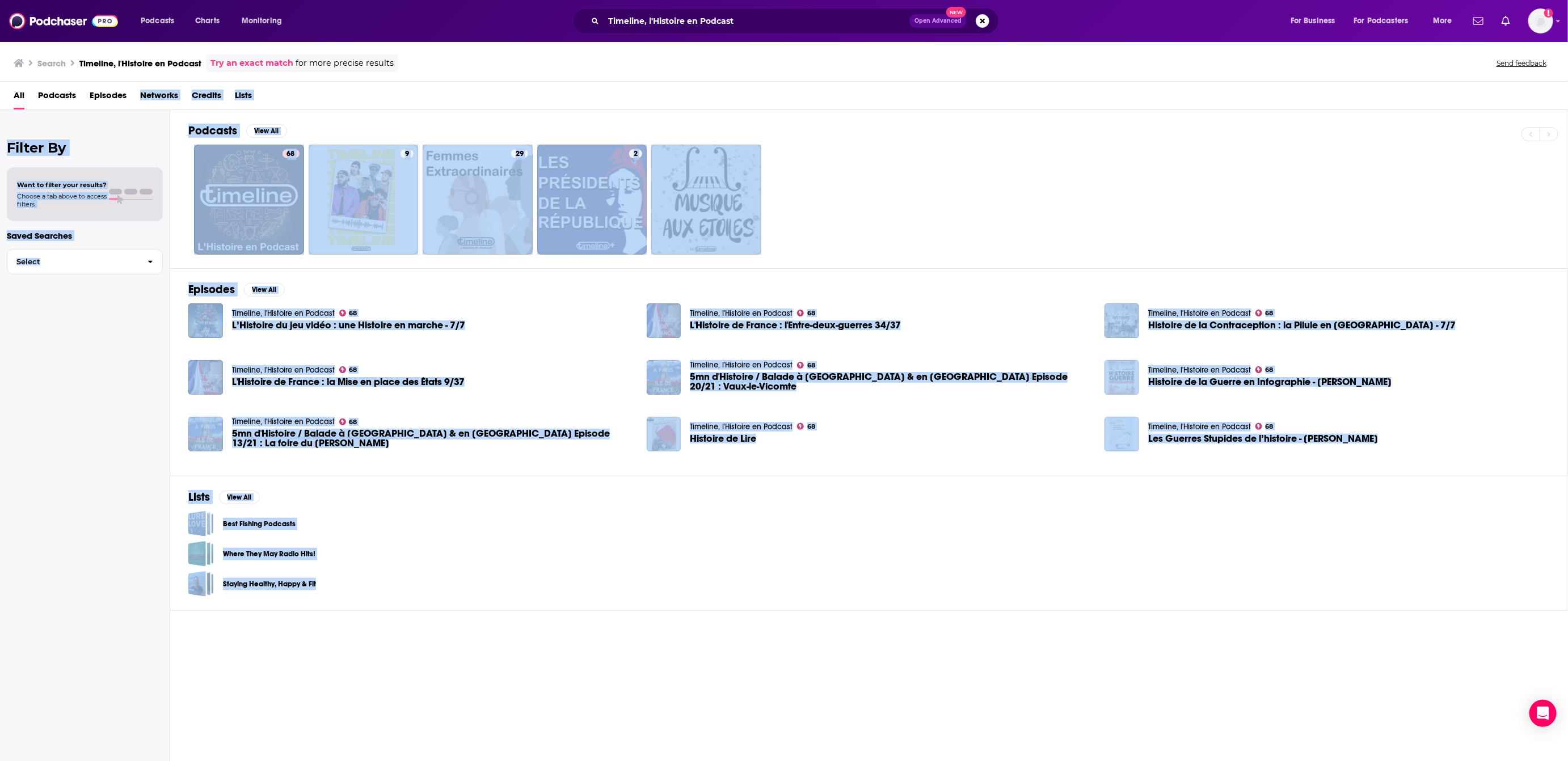
drag, startPoint x: 436, startPoint y: 603, endPoint x: 181, endPoint y: 81, distance: 581.0
click at [181, 81] on div "Search Timeline, l'Histoire en Podcast Try an exact match for more precise resu…" at bounding box center [784, 401] width 1568 height 721
click at [1163, 614] on div "Podcasts View All 68 9 29 2 Episodes View All Timeline, l'Histoire en Podcast 6…" at bounding box center [869, 437] width 1398 height 653
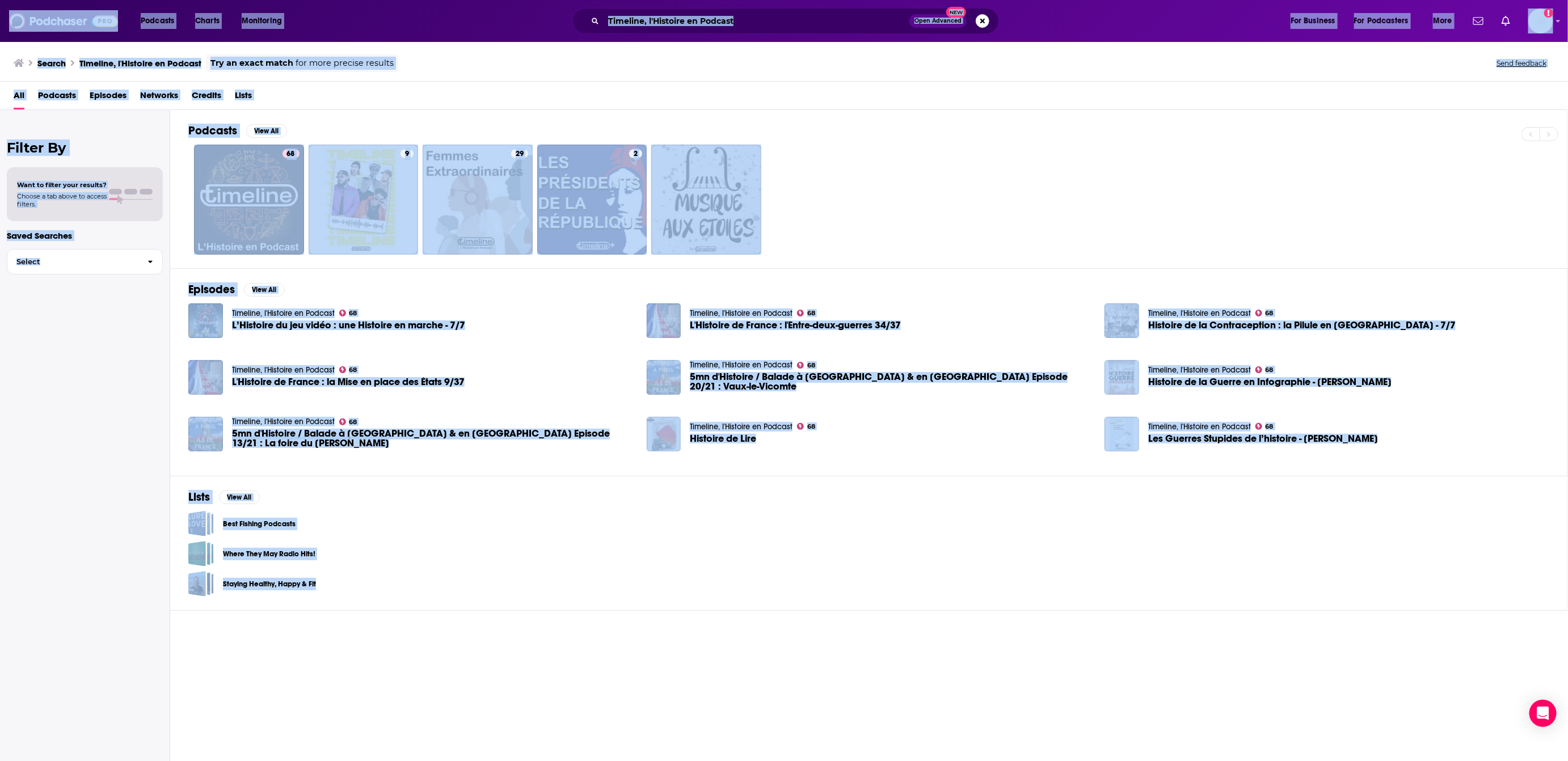
drag, startPoint x: 1121, startPoint y: 644, endPoint x: 103, endPoint y: -124, distance: 1275.2
click at [103, 0] on html "Podcasts Charts Monitoring Timeline, l'Histoire en Podcast Open Advanced New Fo…" at bounding box center [784, 380] width 1568 height 761
click at [632, 576] on div "Staying Healthy, Happy & Fit" at bounding box center [869, 583] width 1361 height 25
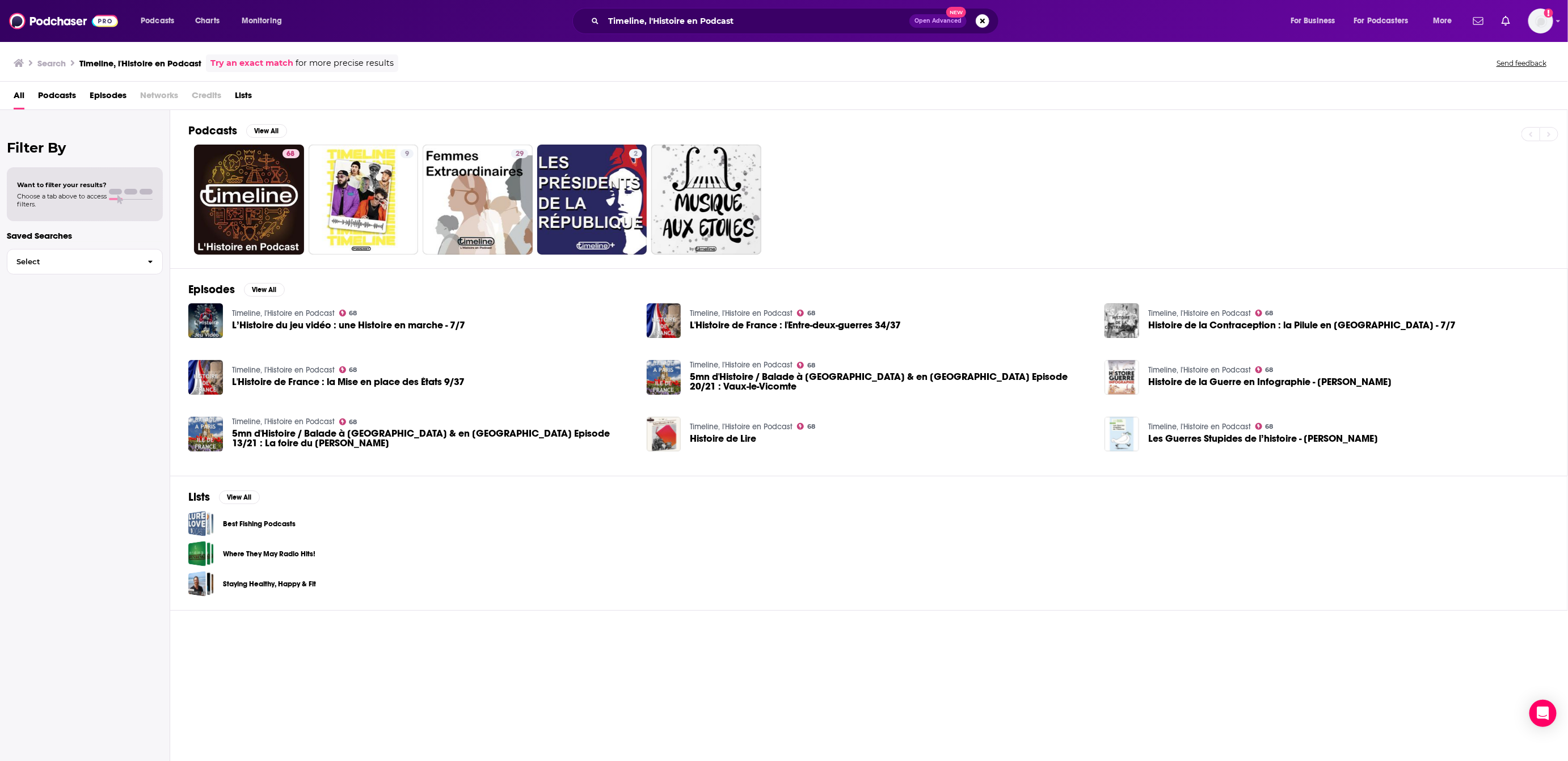
click at [24, 341] on div "Filter By Want to filter your results? Choose a tab above to access filters. Sa…" at bounding box center [85, 491] width 170 height 761
click at [499, 668] on div "Podcasts View All 68 9 29 2 Episodes View All Timeline, l'Histoire en Podcast 6…" at bounding box center [869, 437] width 1398 height 653
click at [218, 194] on link "68 Timeline, l'Histoire en Podcast" at bounding box center [249, 199] width 110 height 110
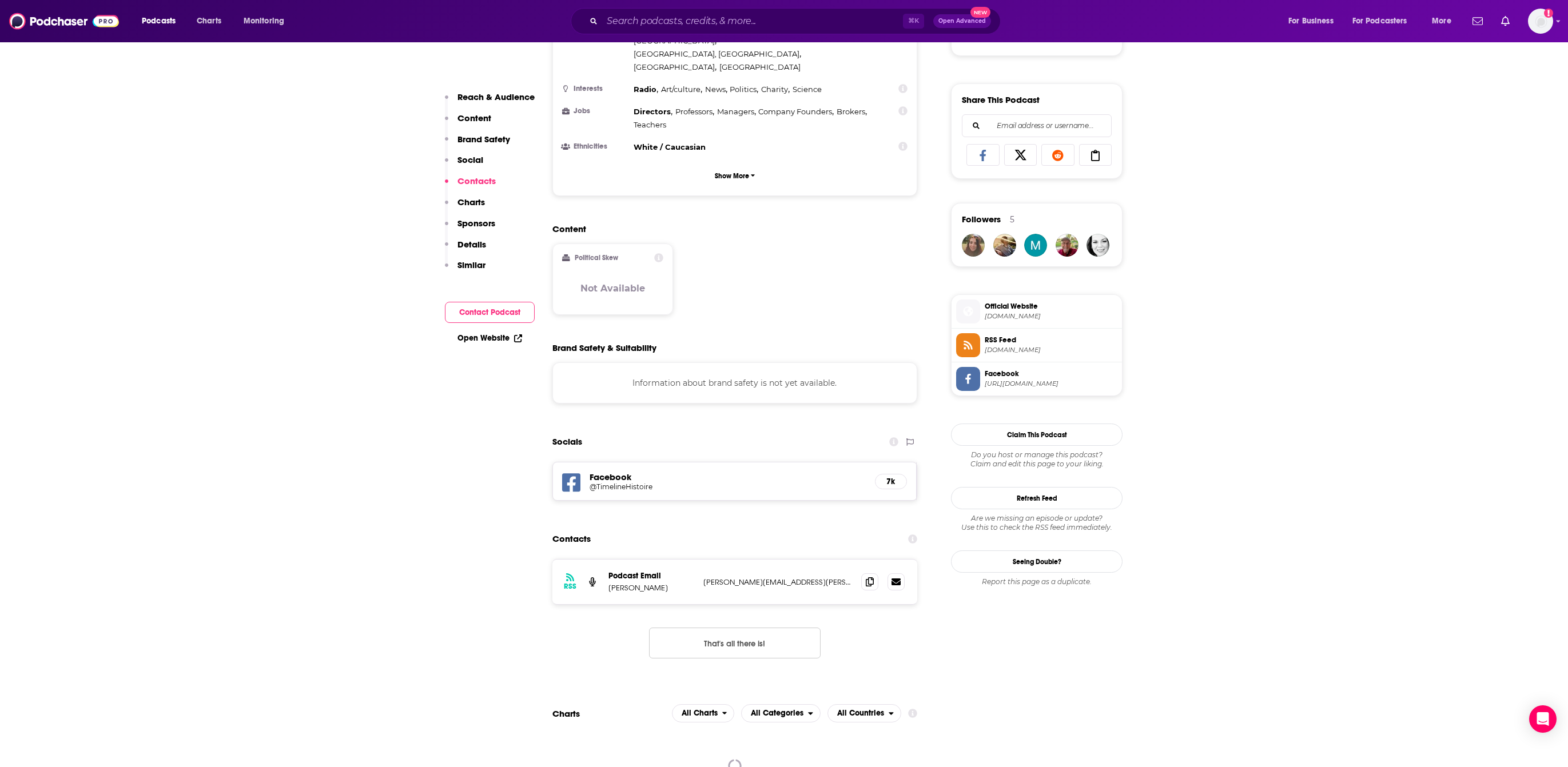
scroll to position [1069, 0]
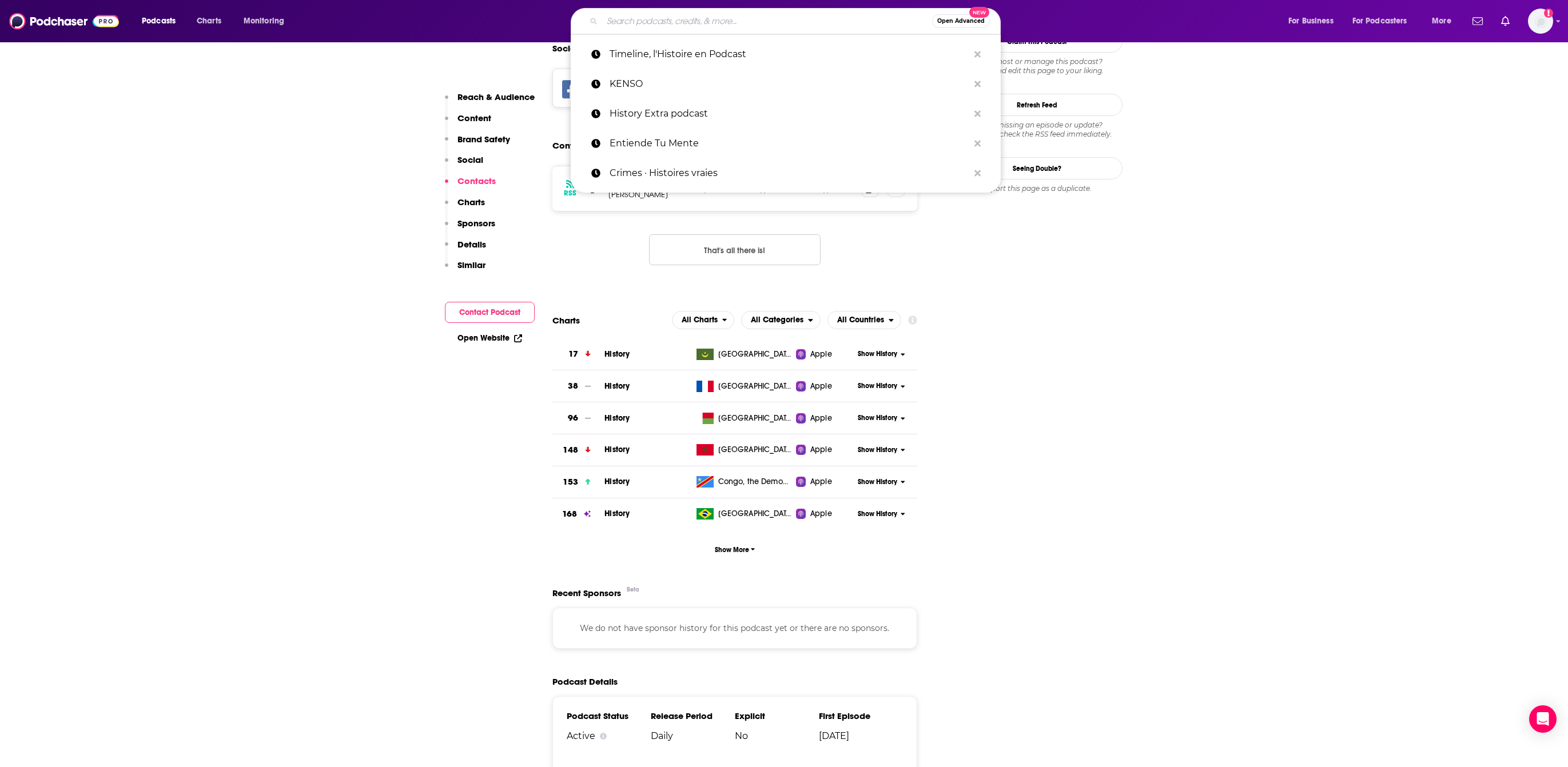
click at [775, 20] on input "Search podcasts, credits, & more..." at bounding box center [767, 21] width 330 height 18
paste input "Wafflin'"
type input "Wafflin'"
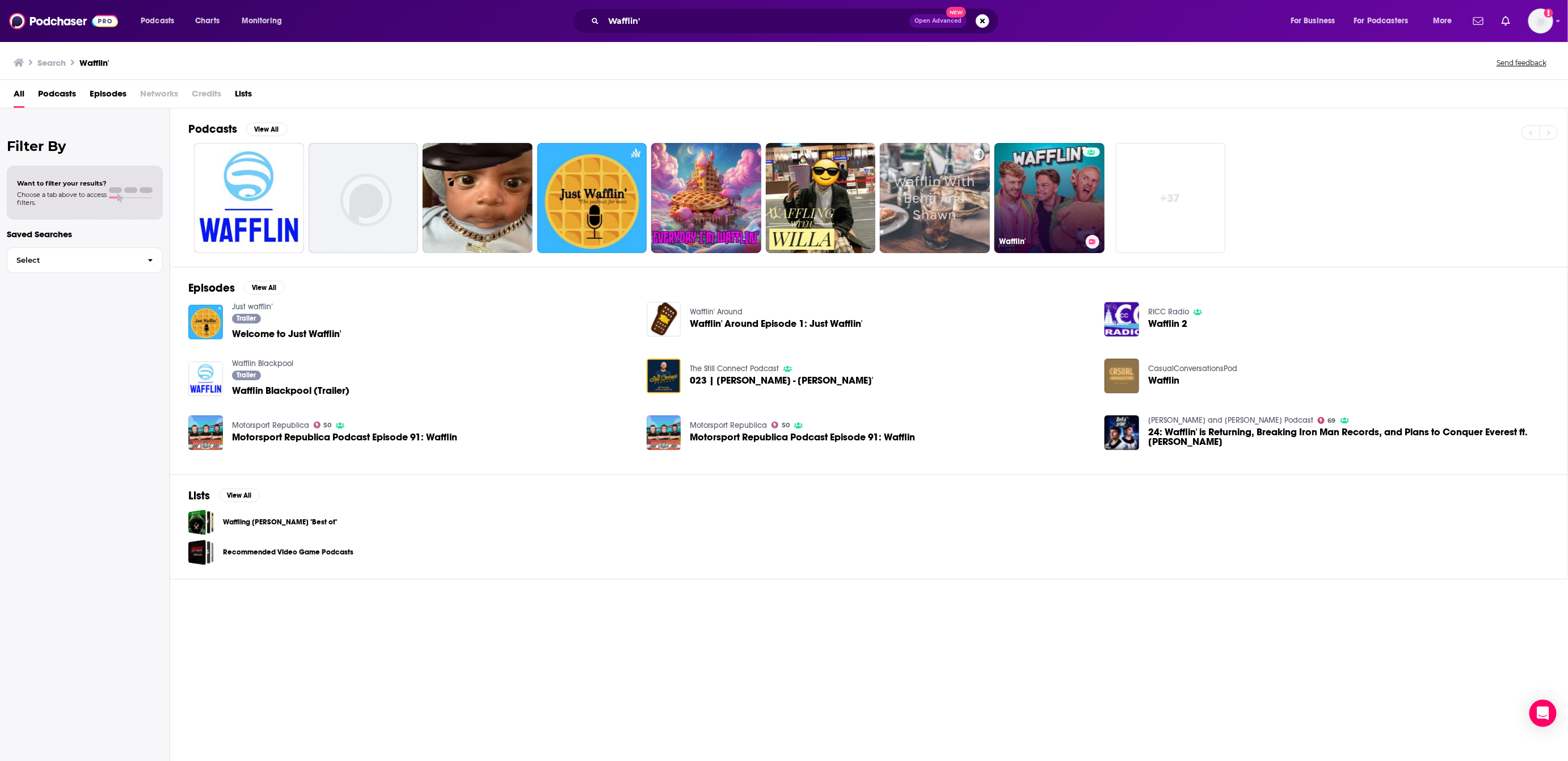
click at [1054, 173] on link "Wafflin'" at bounding box center [1049, 198] width 110 height 110
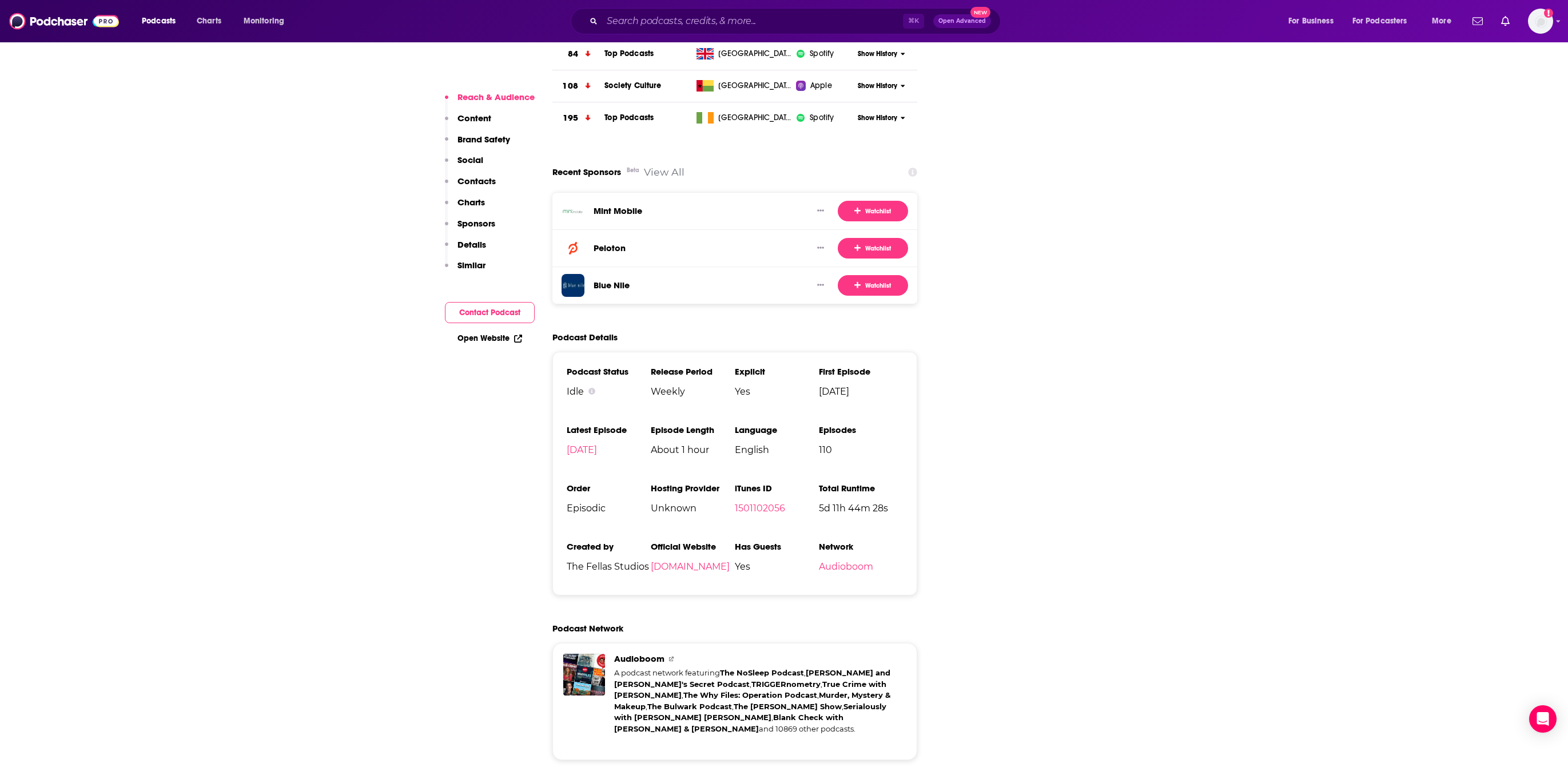
scroll to position [1655, 0]
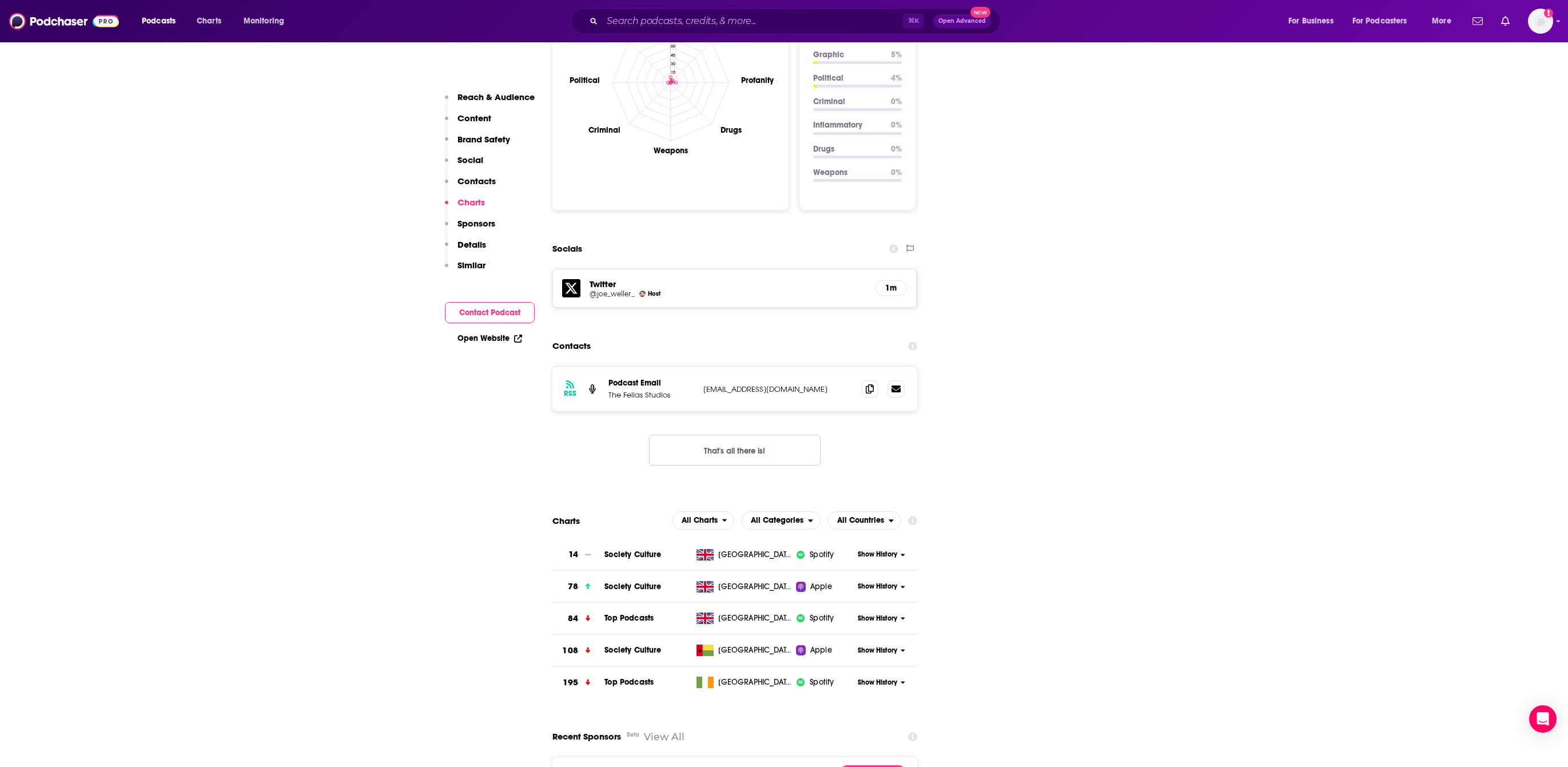
scroll to position [825, 0]
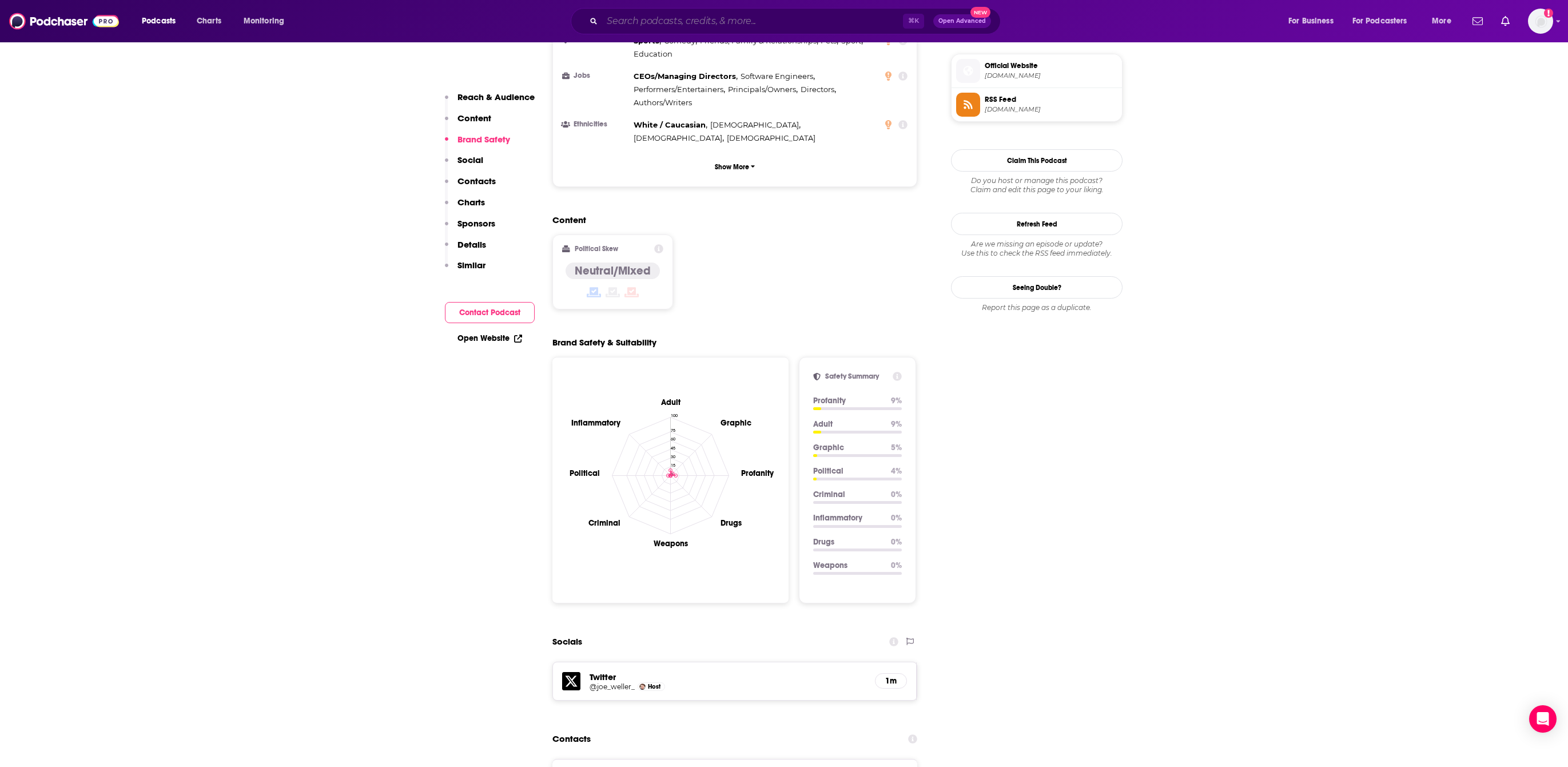
click at [723, 17] on input "Search podcasts, credits, & more..." at bounding box center [752, 21] width 301 height 18
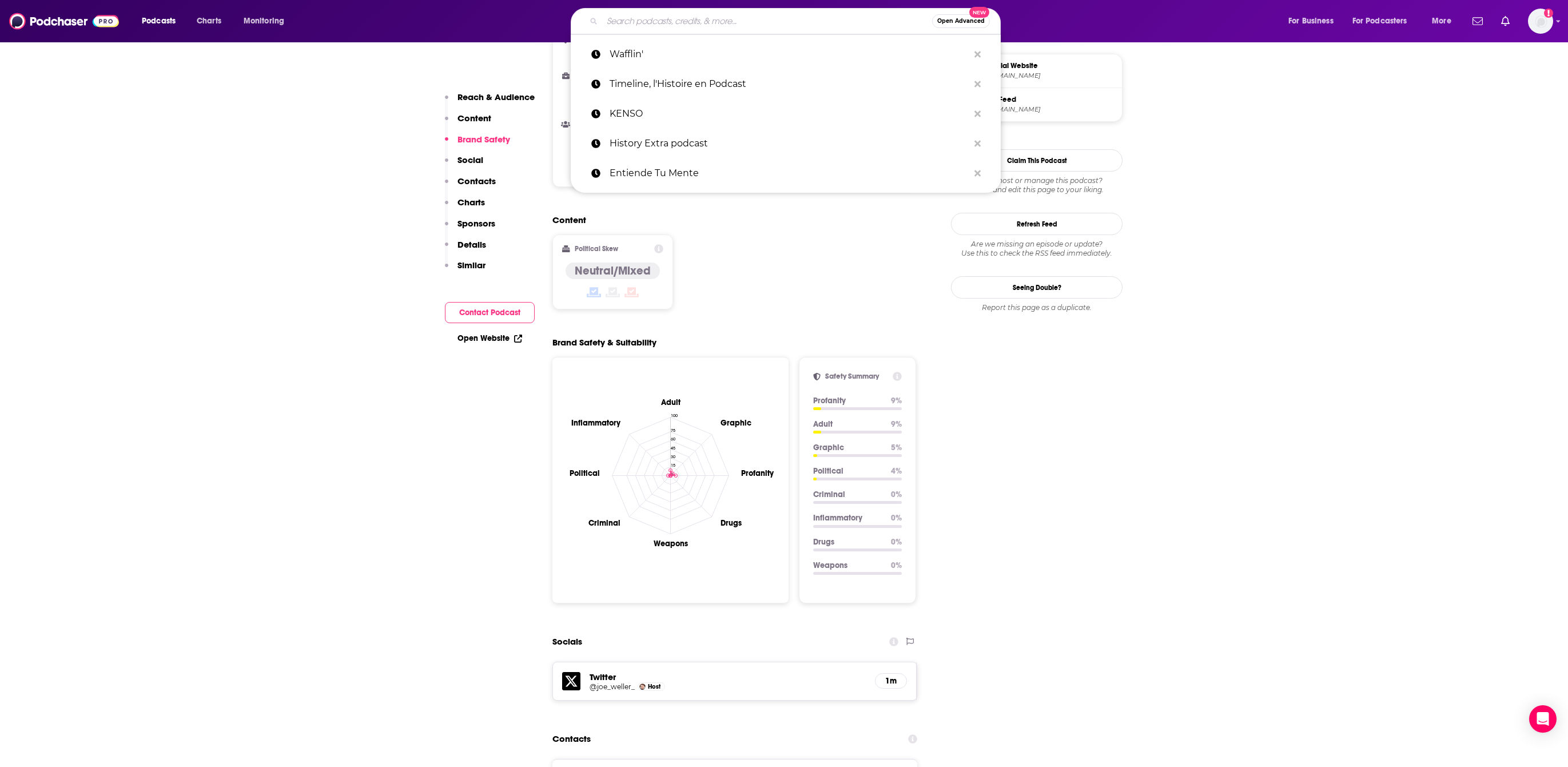
paste input "WORLDCAST"
type input "WORLDCAST"
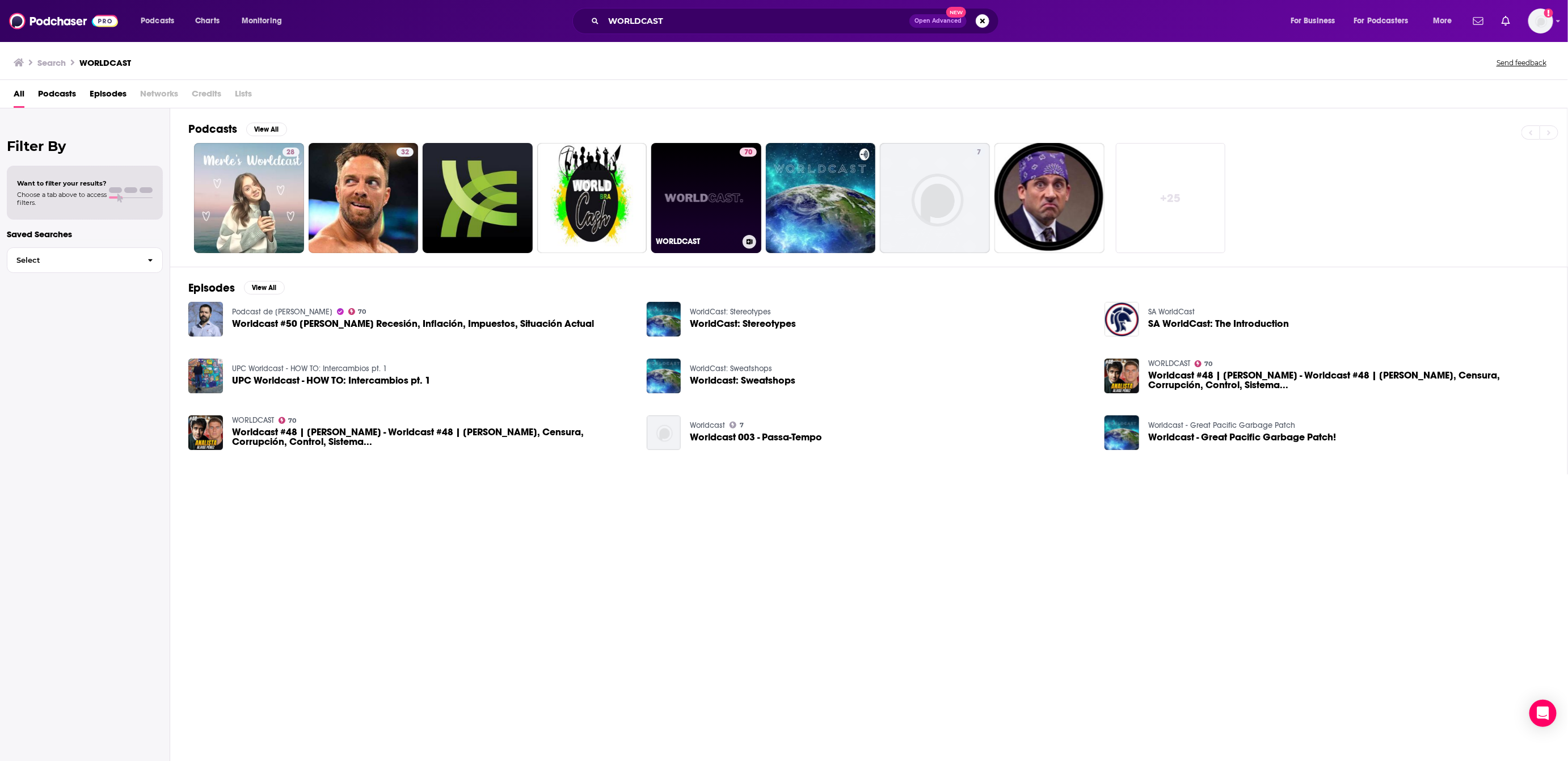
click at [661, 188] on link "70 WORLDCAST" at bounding box center [706, 198] width 110 height 110
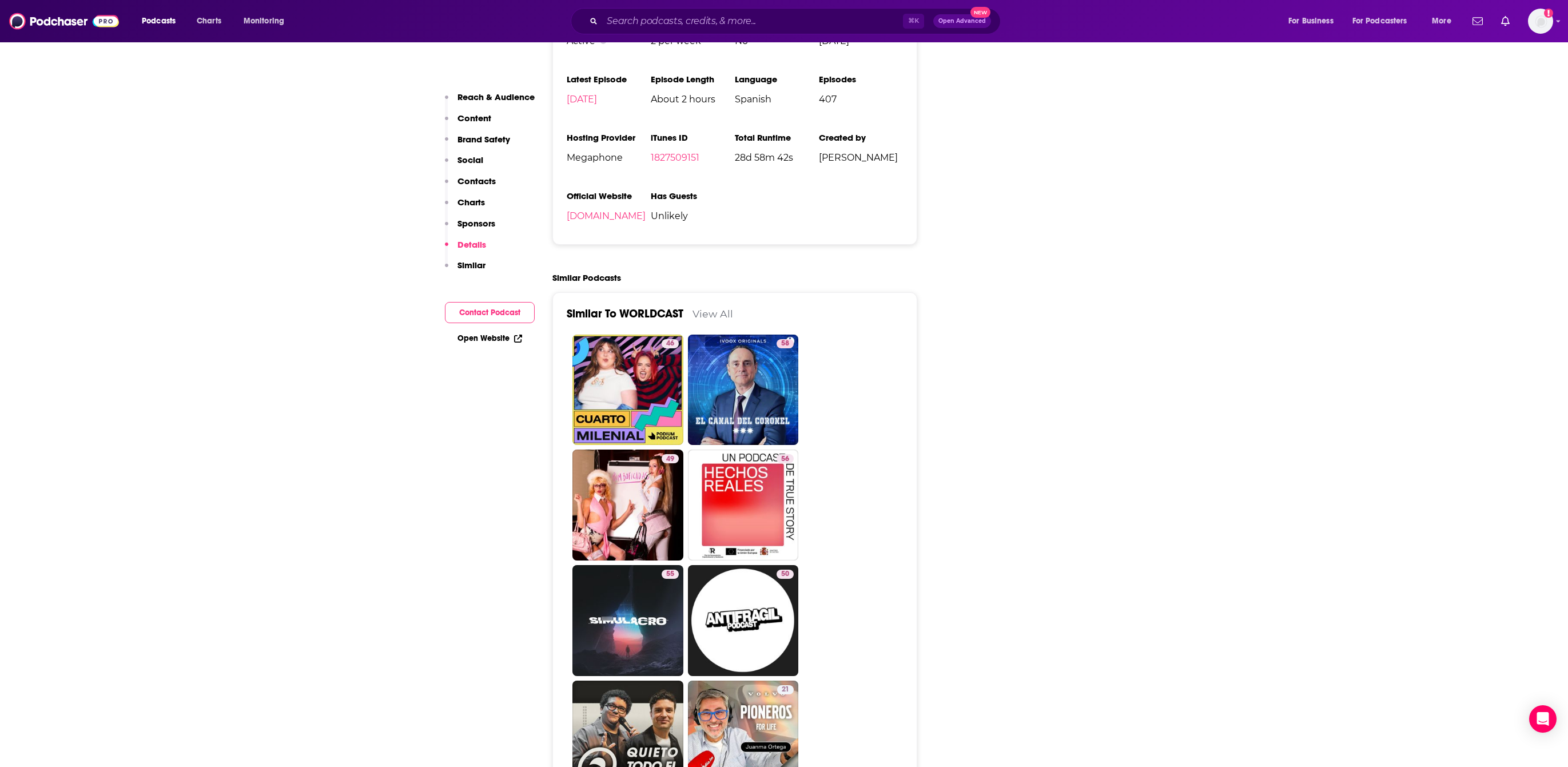
scroll to position [1179, 0]
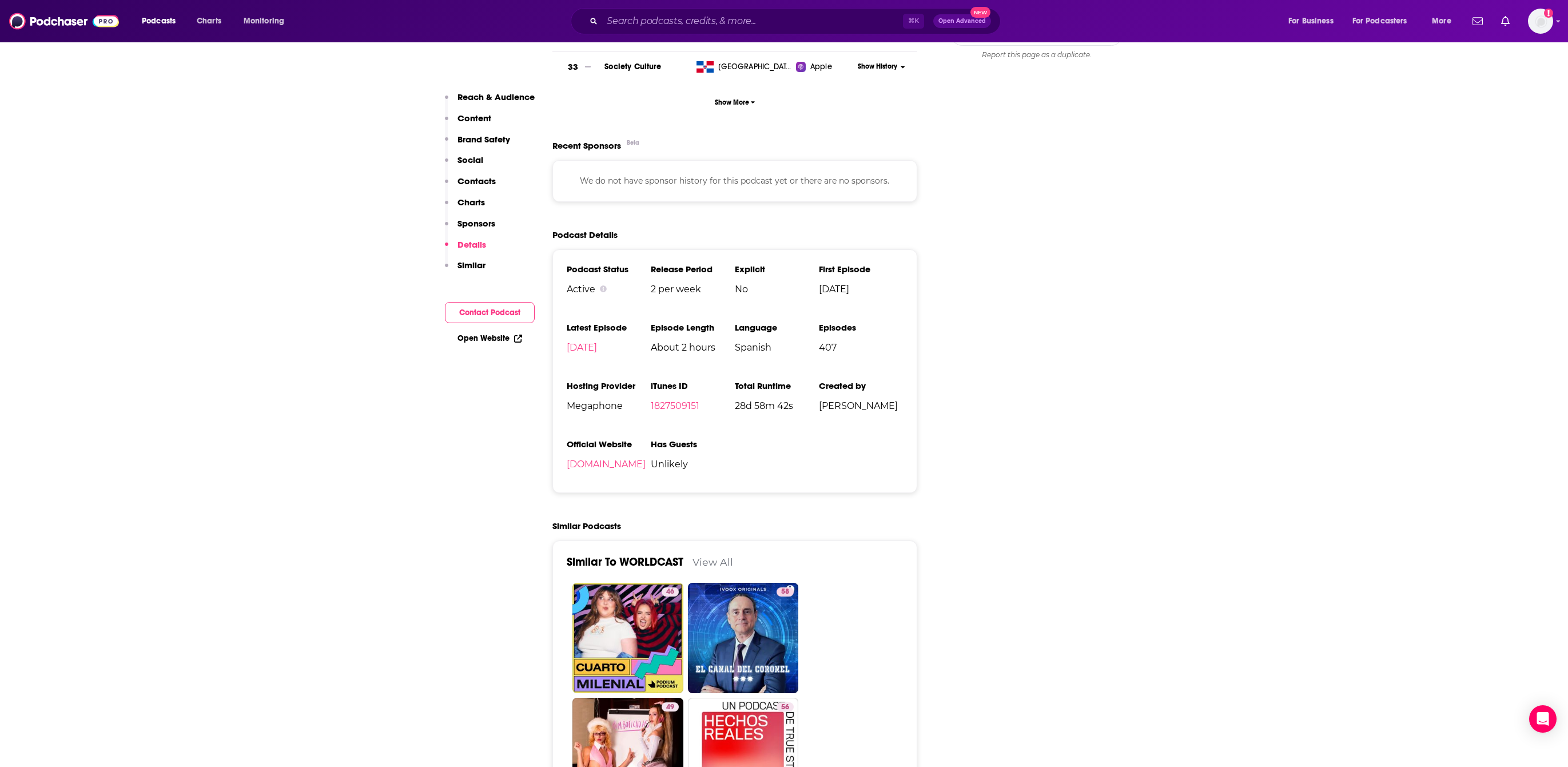
drag, startPoint x: 709, startPoint y: 296, endPoint x: 657, endPoint y: 296, distance: 52.0
click at [669, 294] on span "2 per week" at bounding box center [693, 289] width 84 height 11
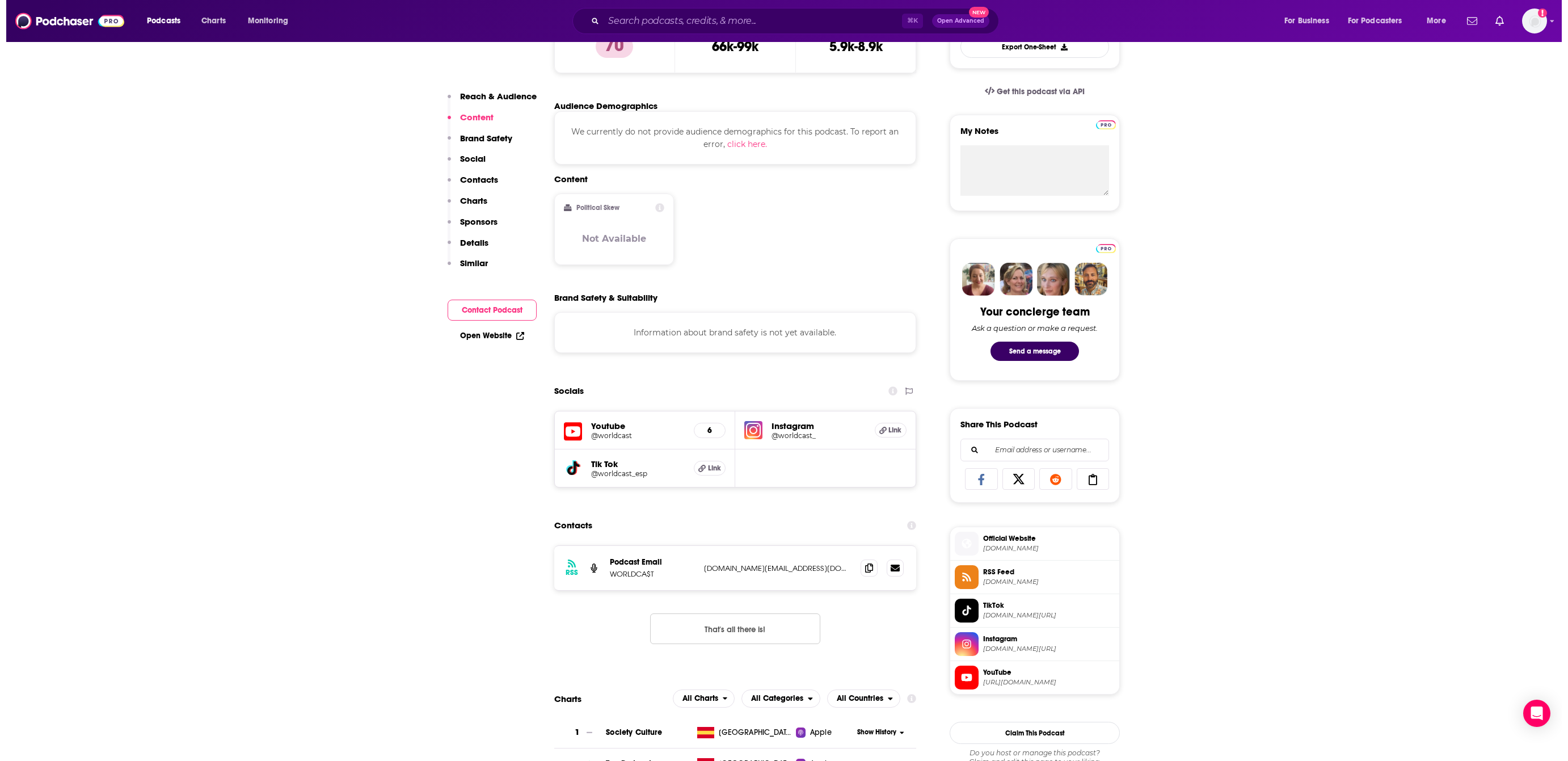
scroll to position [0, 0]
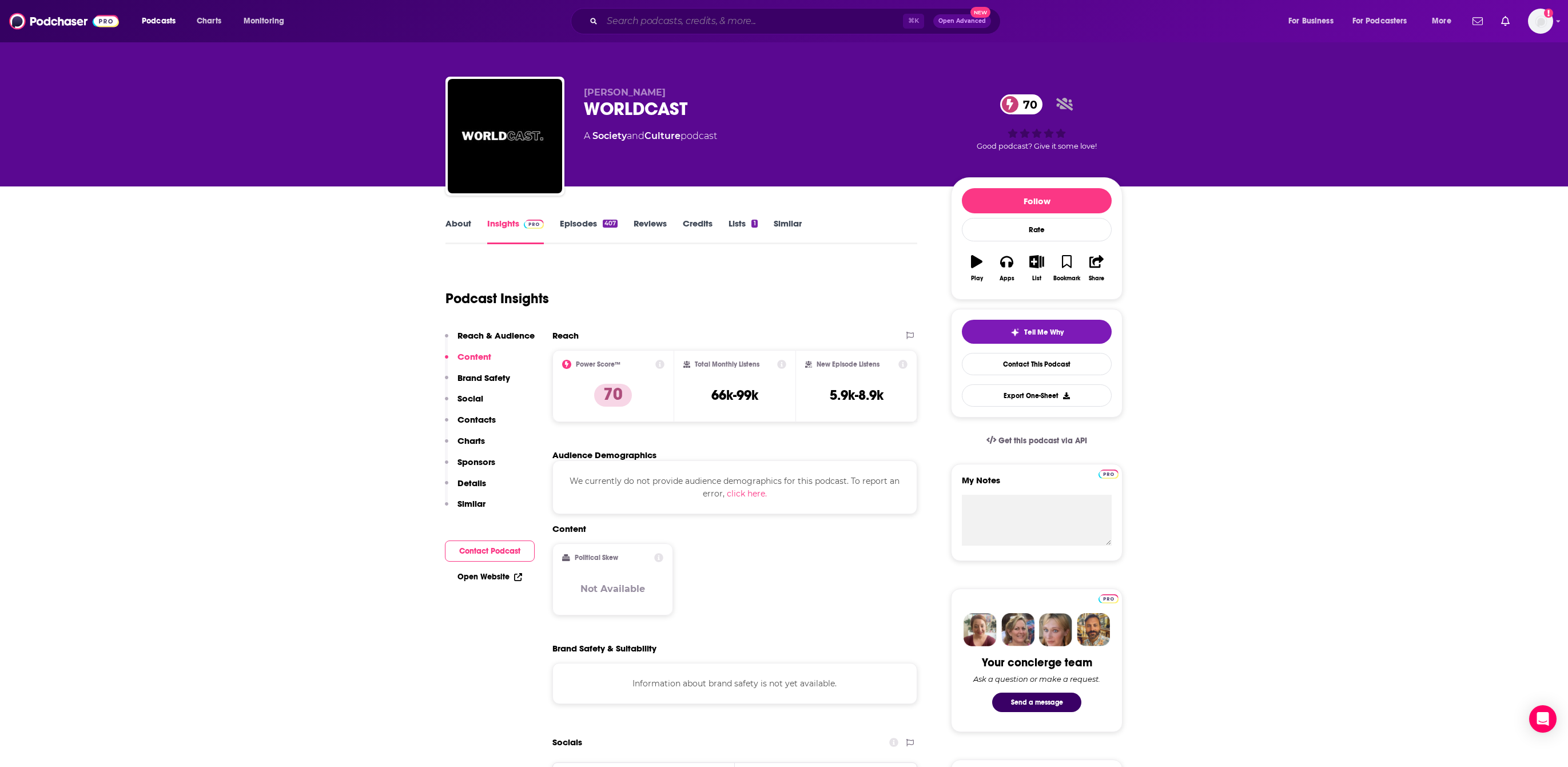
click at [733, 20] on input "Search podcasts, credits, & more..." at bounding box center [752, 21] width 301 height 18
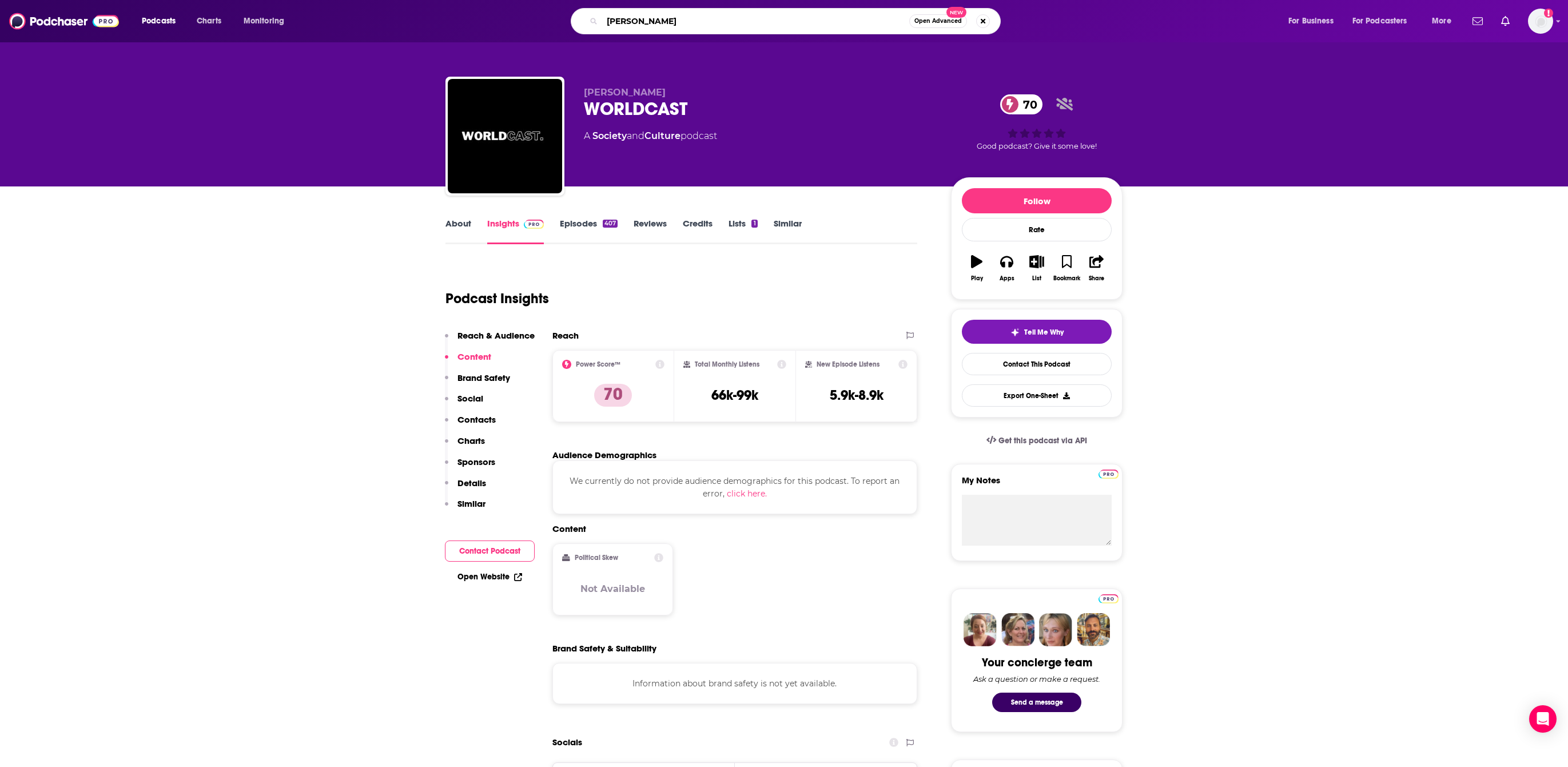
type input "babbel"
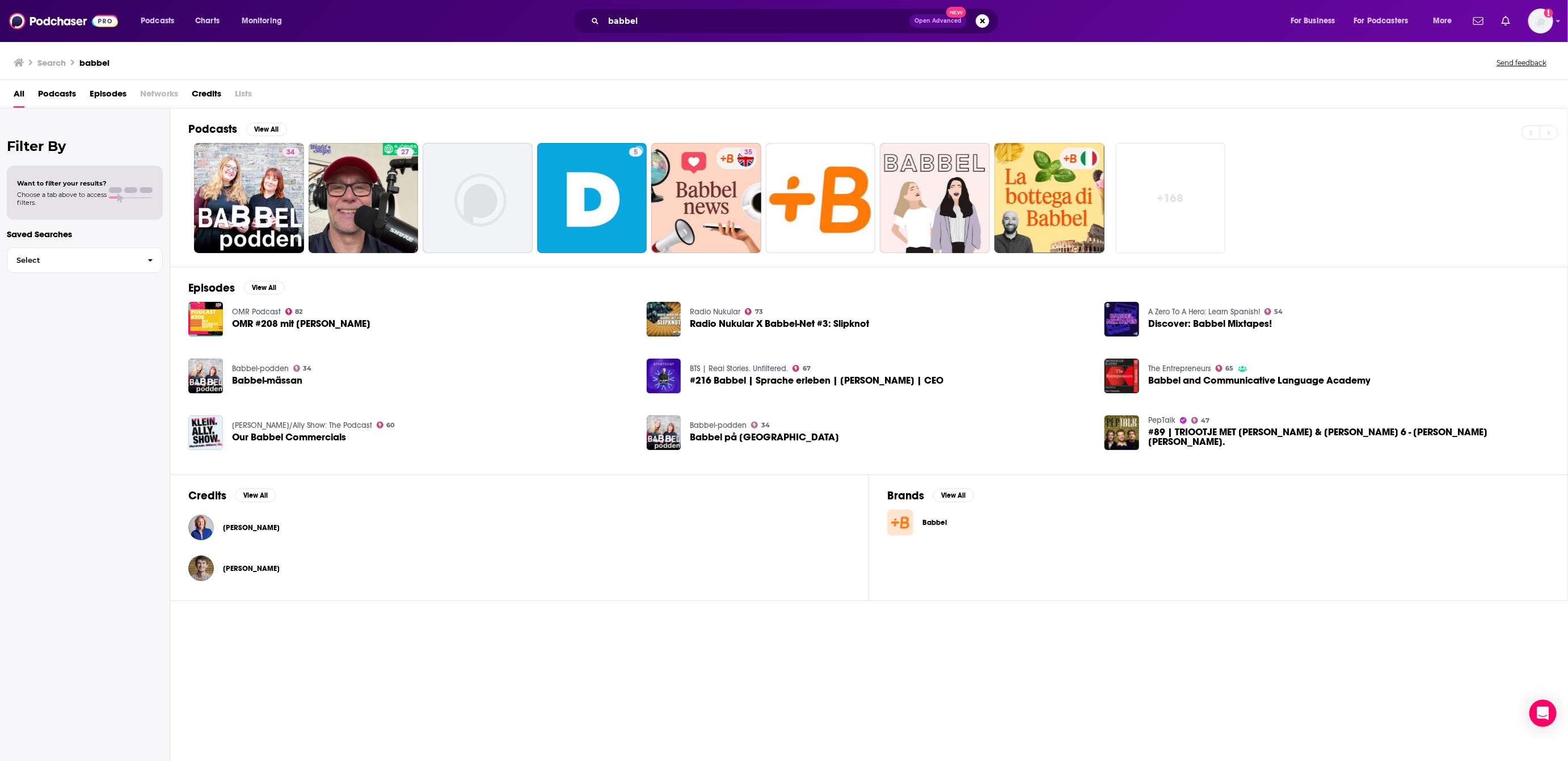
click at [928, 527] on span "Babbel" at bounding box center [955, 522] width 67 height 9
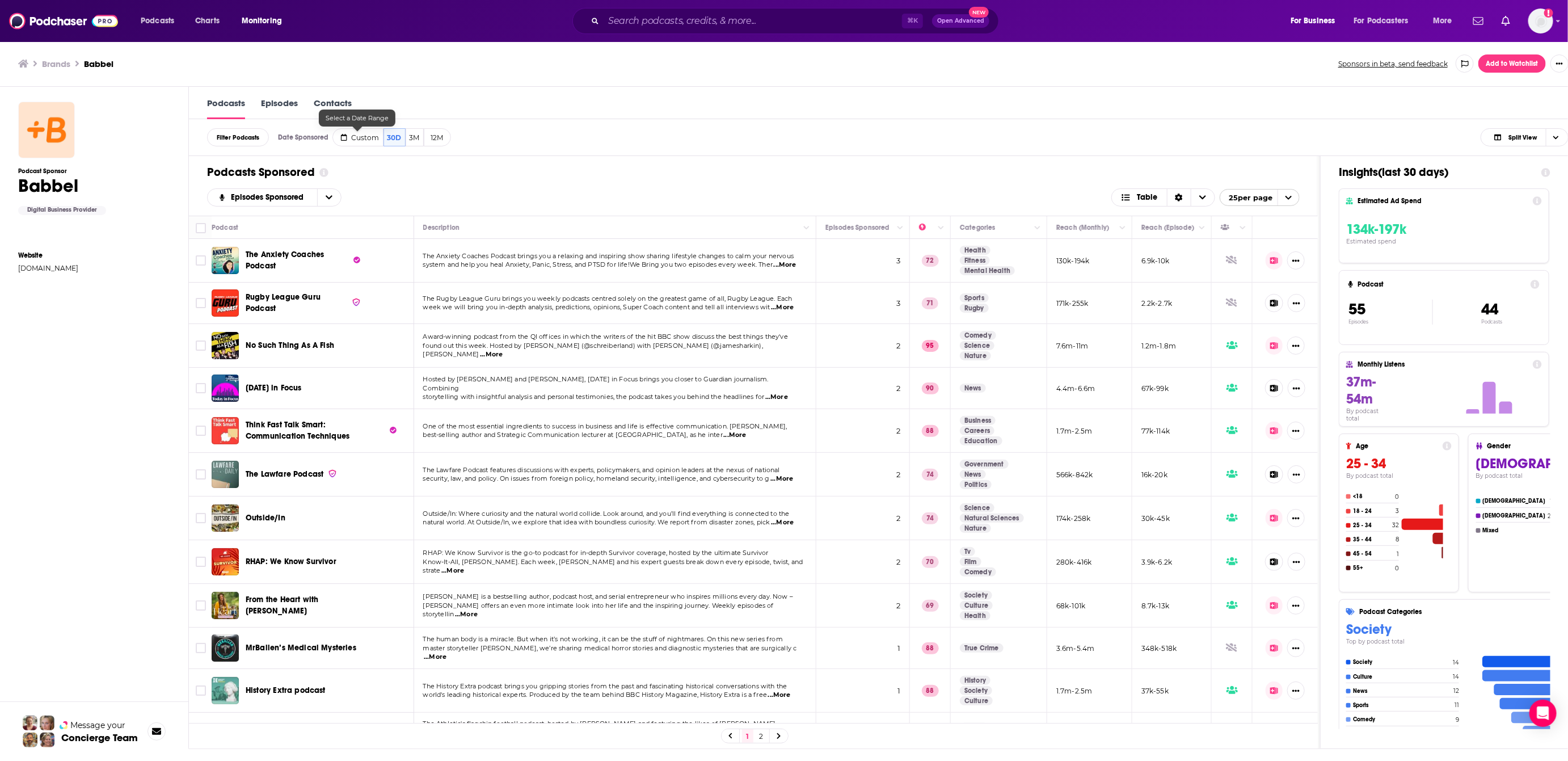
click at [370, 141] on span "Custom" at bounding box center [365, 137] width 28 height 9
select select "7"
select select "2025"
click at [366, 160] on input "[DATE]" at bounding box center [369, 157] width 53 height 15
click at [444, 181] on button "Go to next month" at bounding box center [447, 186] width 12 height 12
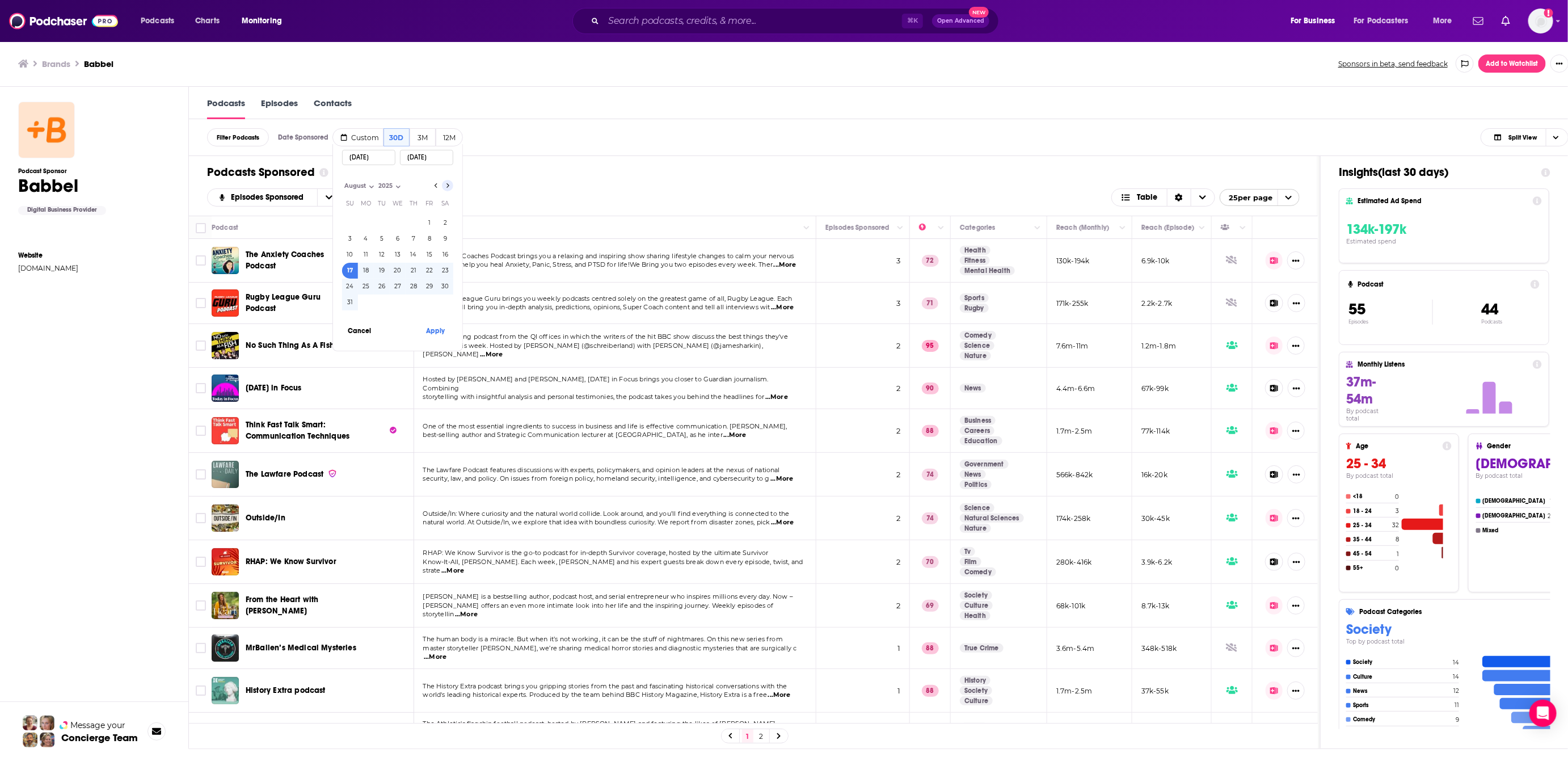
select select "8"
click at [365, 240] on button "8" at bounding box center [366, 239] width 16 height 16
click at [352, 254] on button "14" at bounding box center [350, 255] width 16 height 16
click at [364, 163] on input "[DATE]" at bounding box center [369, 157] width 53 height 15
click at [366, 243] on button "8" at bounding box center [366, 239] width 16 height 16
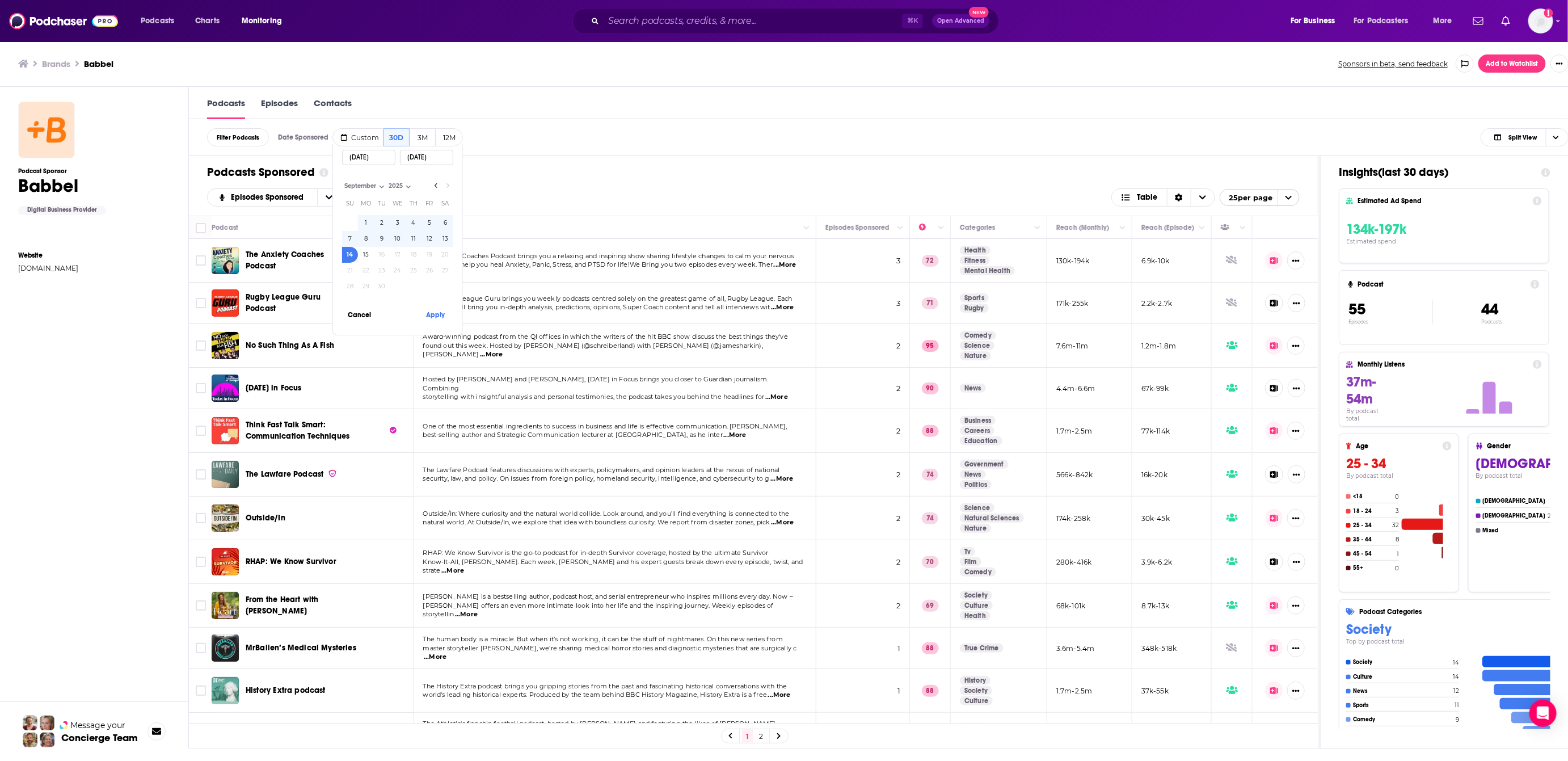
type input "[DATE]"
click at [366, 243] on button "8" at bounding box center [366, 239] width 16 height 16
type input "[DATE]"
click at [349, 252] on button "14" at bounding box center [350, 255] width 16 height 16
type input "[DATE]"
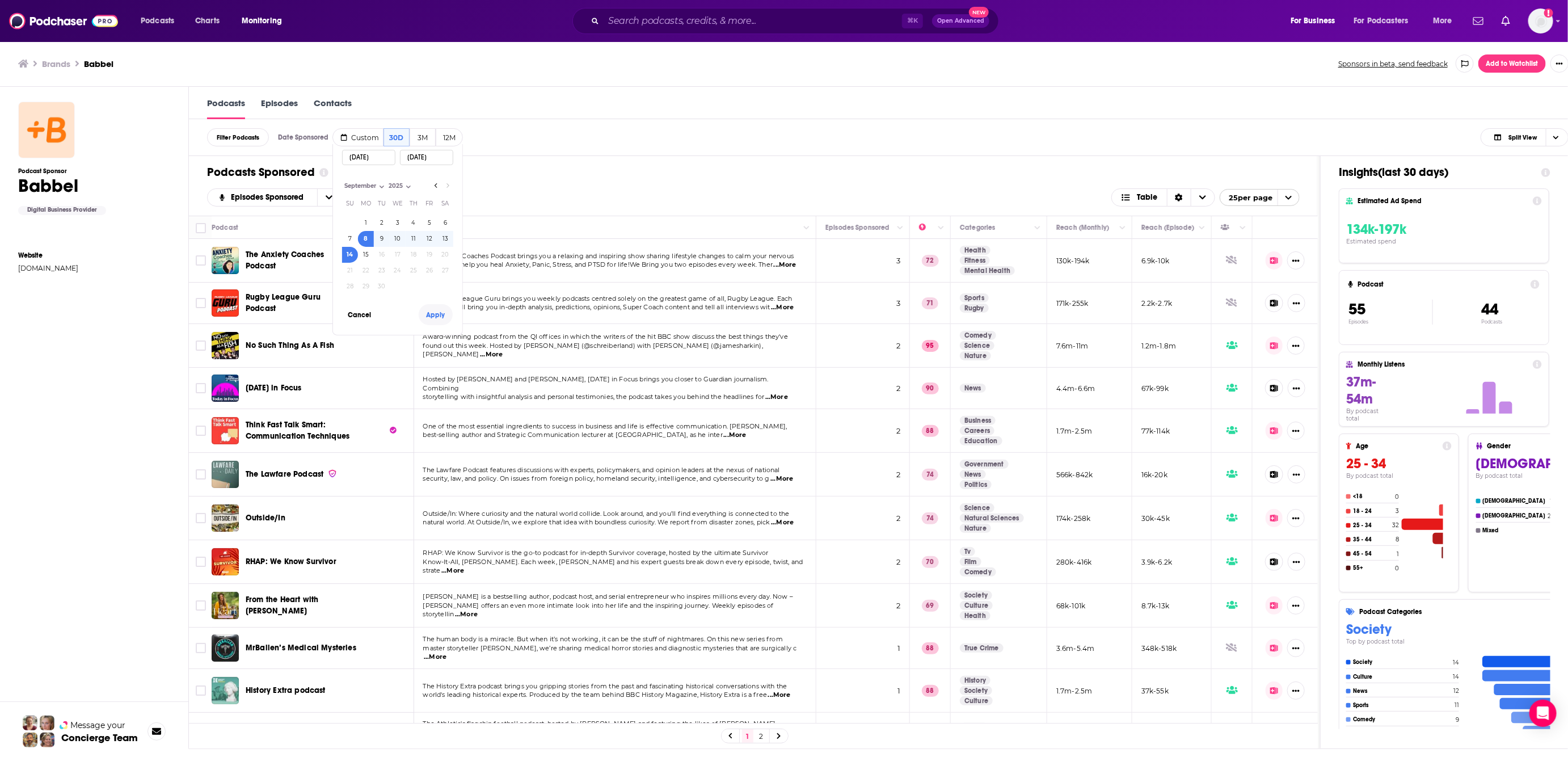
click at [444, 314] on button "Apply" at bounding box center [435, 314] width 34 height 21
